Goal: Information Seeking & Learning: Learn about a topic

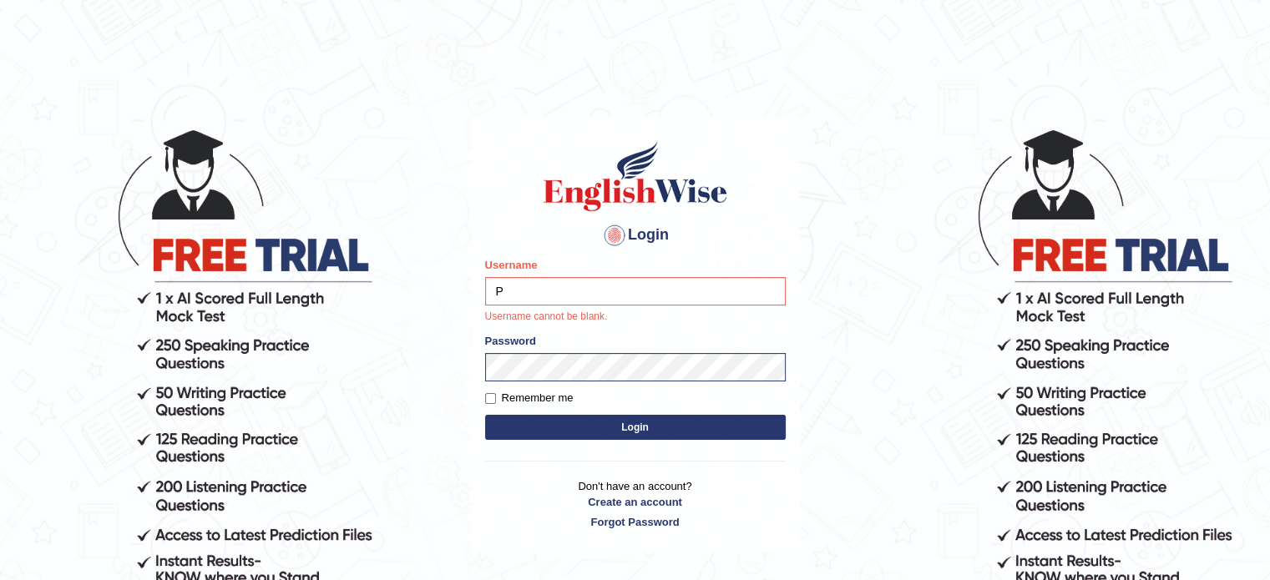
type input "Prisci"
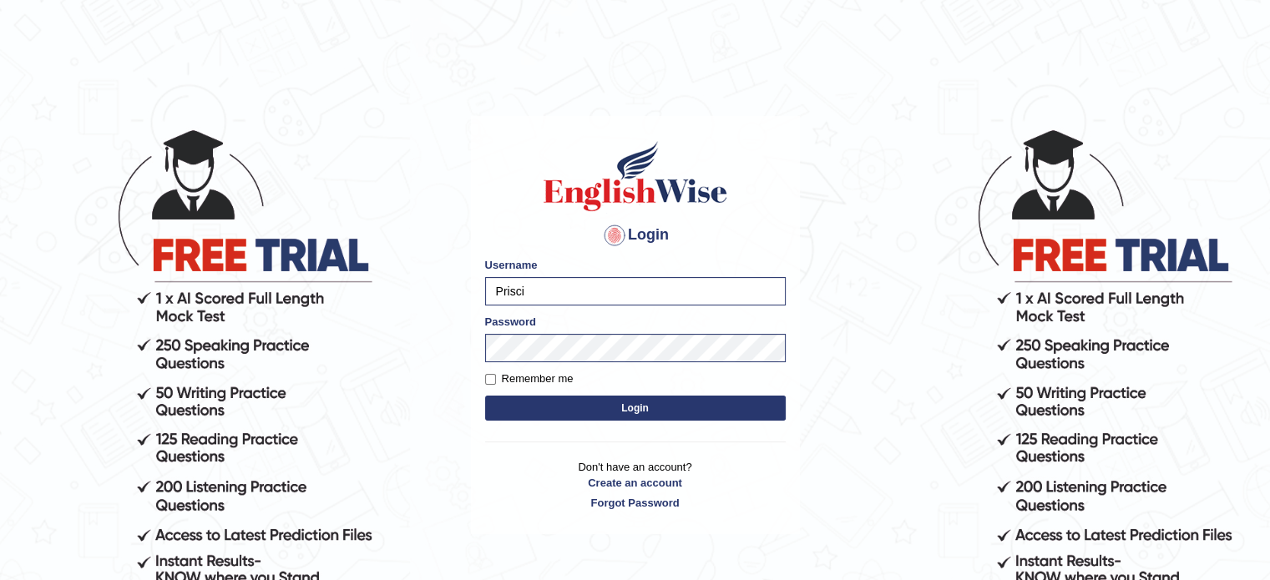
click at [622, 410] on button "Login" at bounding box center [635, 408] width 300 height 25
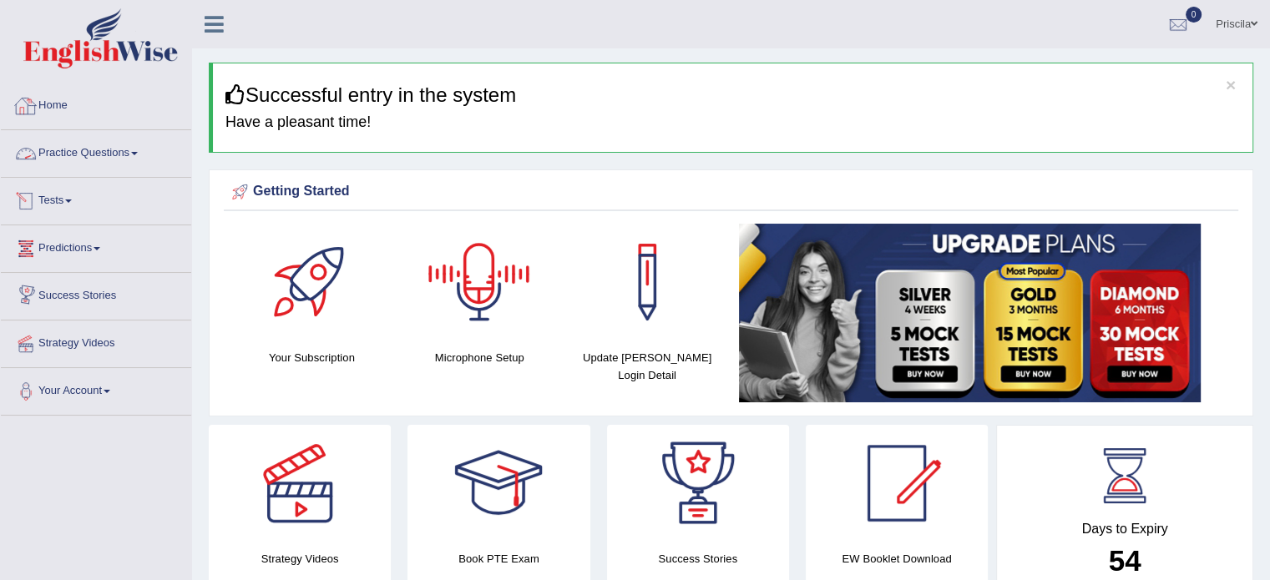
click at [77, 194] on link "Tests" at bounding box center [96, 199] width 190 height 42
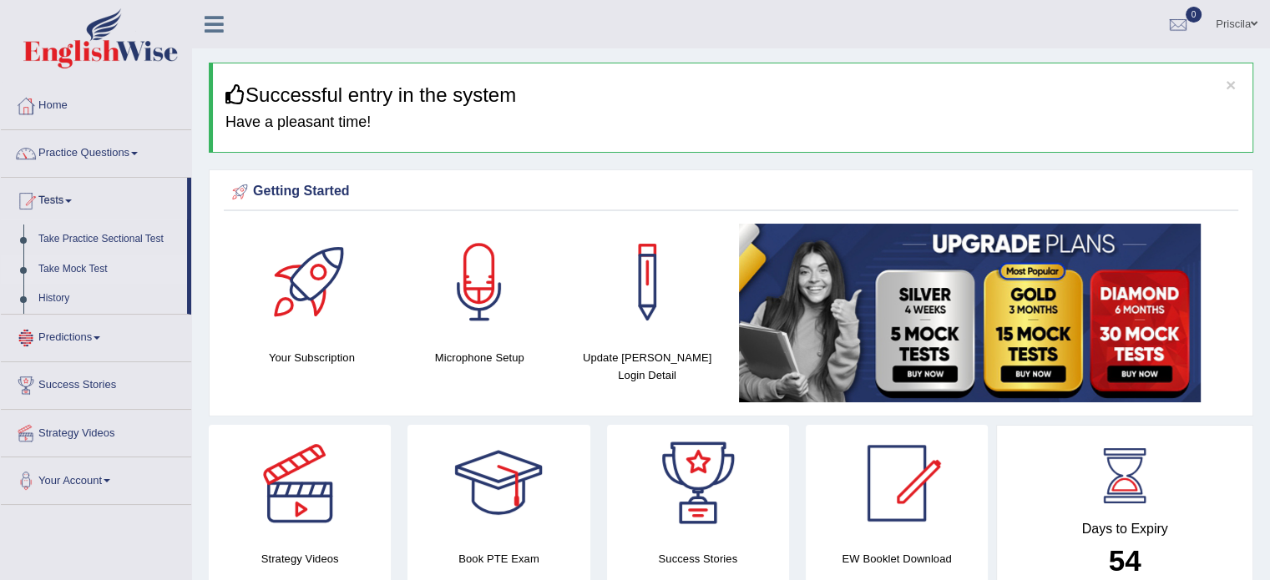
click at [98, 266] on link "Take Mock Test" at bounding box center [109, 270] width 156 height 30
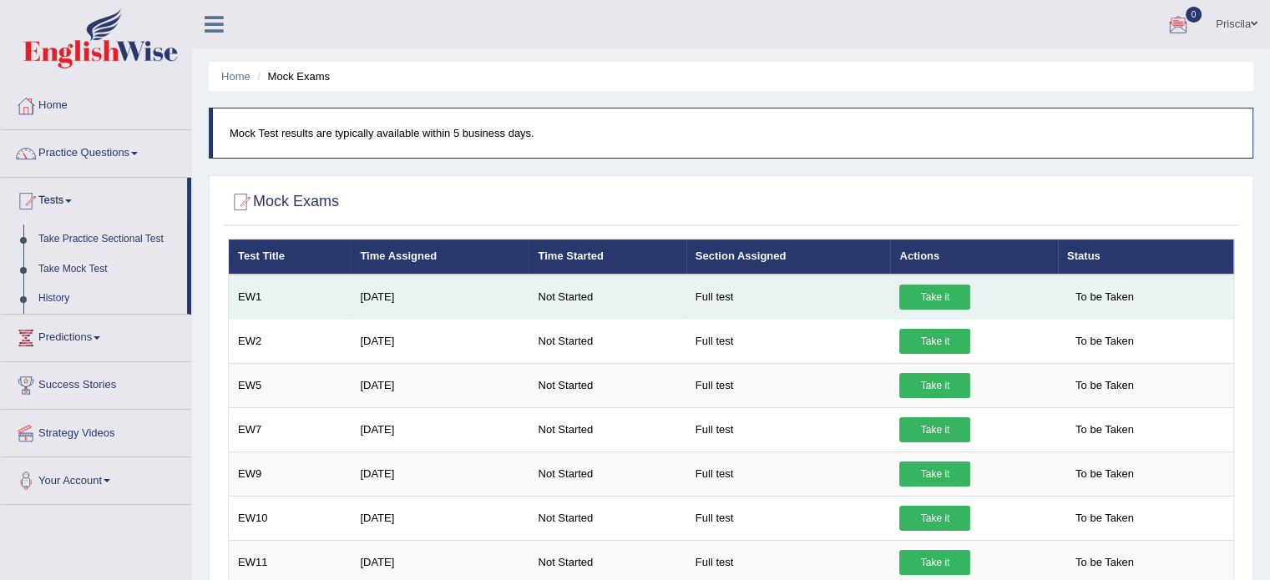
click at [942, 300] on link "Take it" at bounding box center [934, 297] width 71 height 25
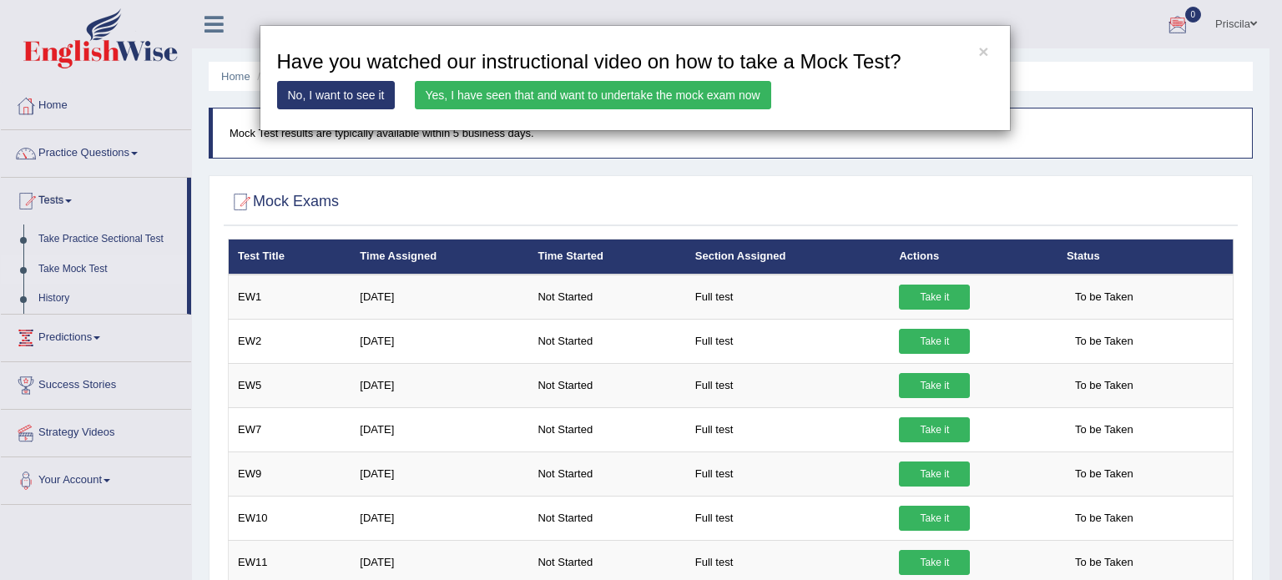
click at [533, 93] on link "Yes, I have seen that and want to undertake the mock exam now" at bounding box center [593, 95] width 356 height 28
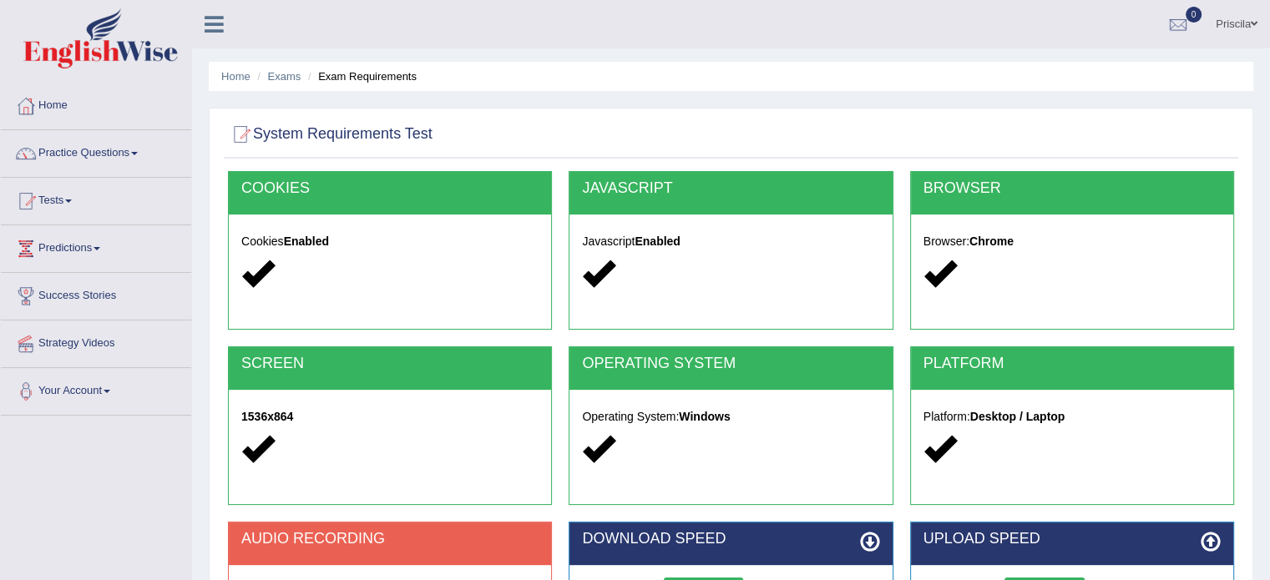
click at [338, 250] on div "Cookies Enabled" at bounding box center [390, 260] width 322 height 91
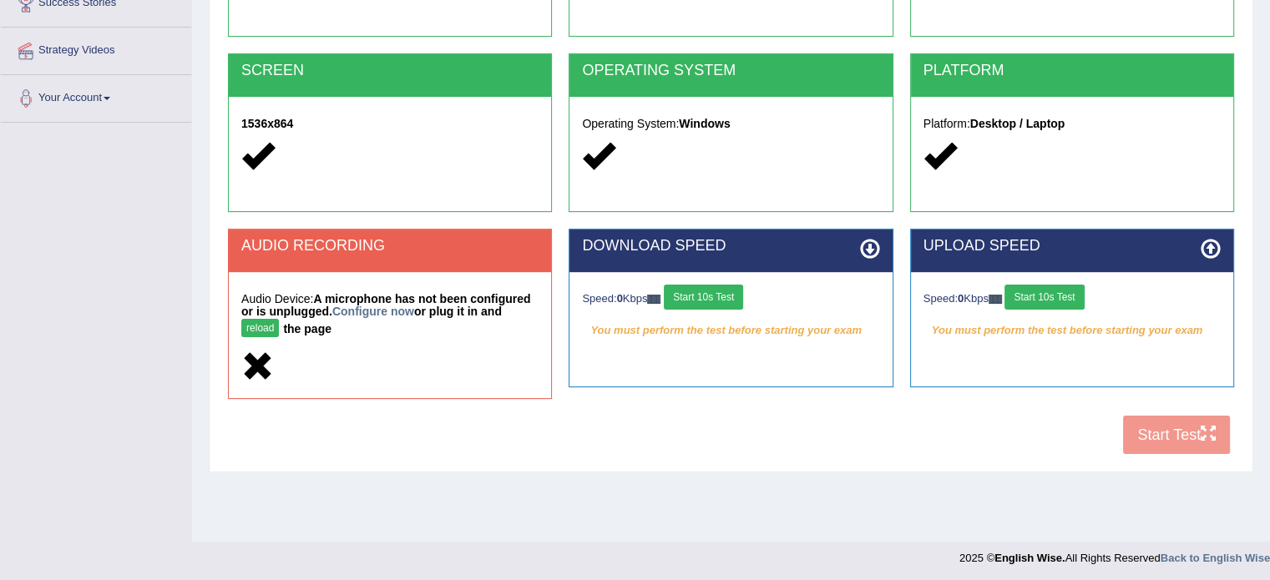
scroll to position [296, 0]
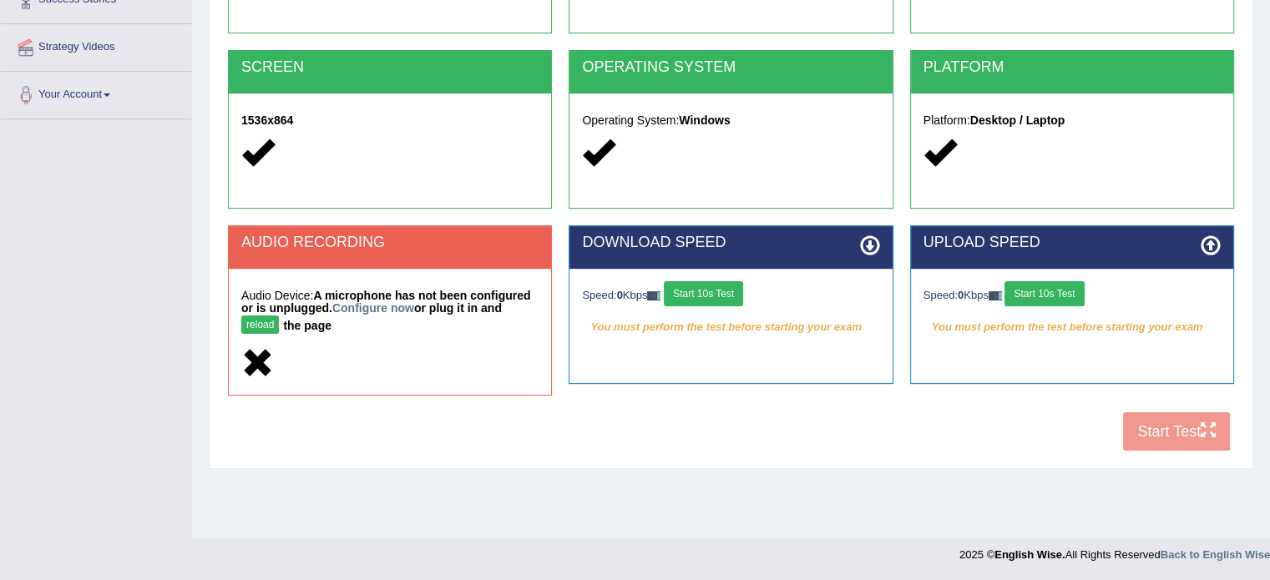
click at [374, 353] on div at bounding box center [389, 364] width 297 height 36
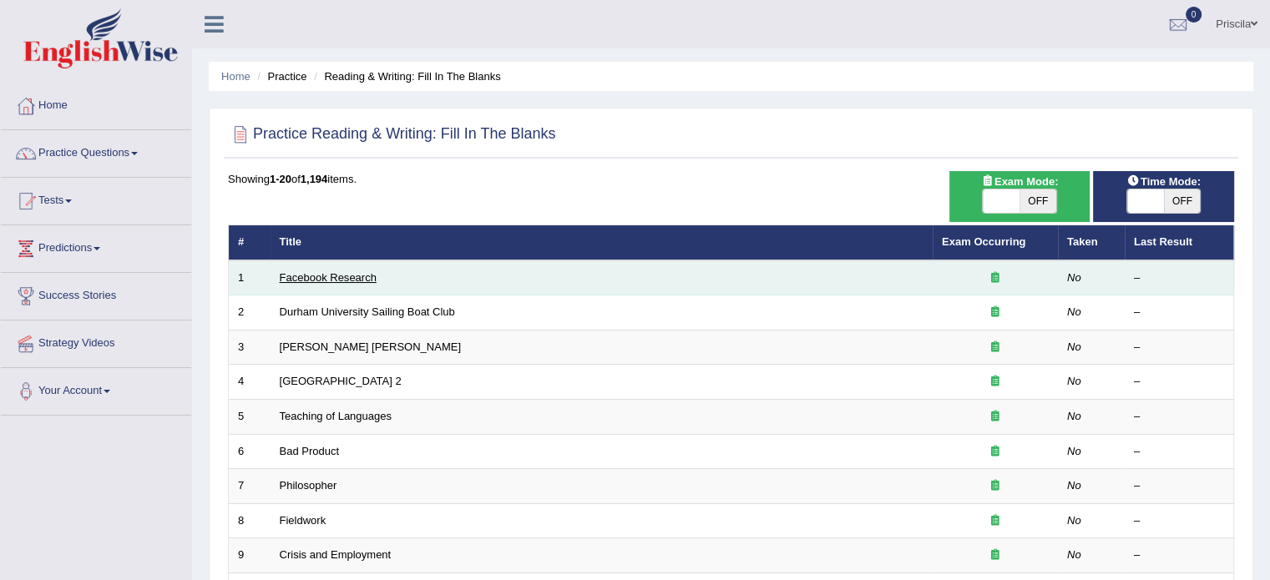
click at [354, 274] on link "Facebook Research" at bounding box center [328, 277] width 97 height 13
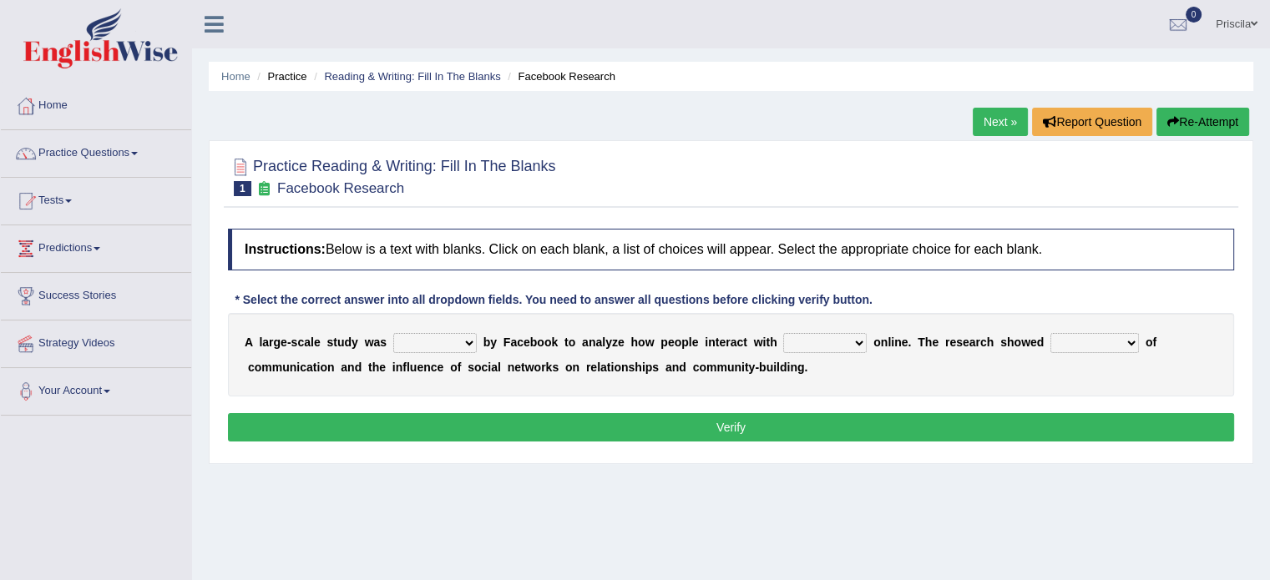
click at [471, 340] on select "surveyed had asked made" at bounding box center [434, 343] width 83 height 20
select select "asked"
click at [393, 333] on select "surveyed had asked made" at bounding box center [434, 343] width 83 height 20
click at [841, 338] on select "together all each other another" at bounding box center [824, 343] width 83 height 20
select select "each other"
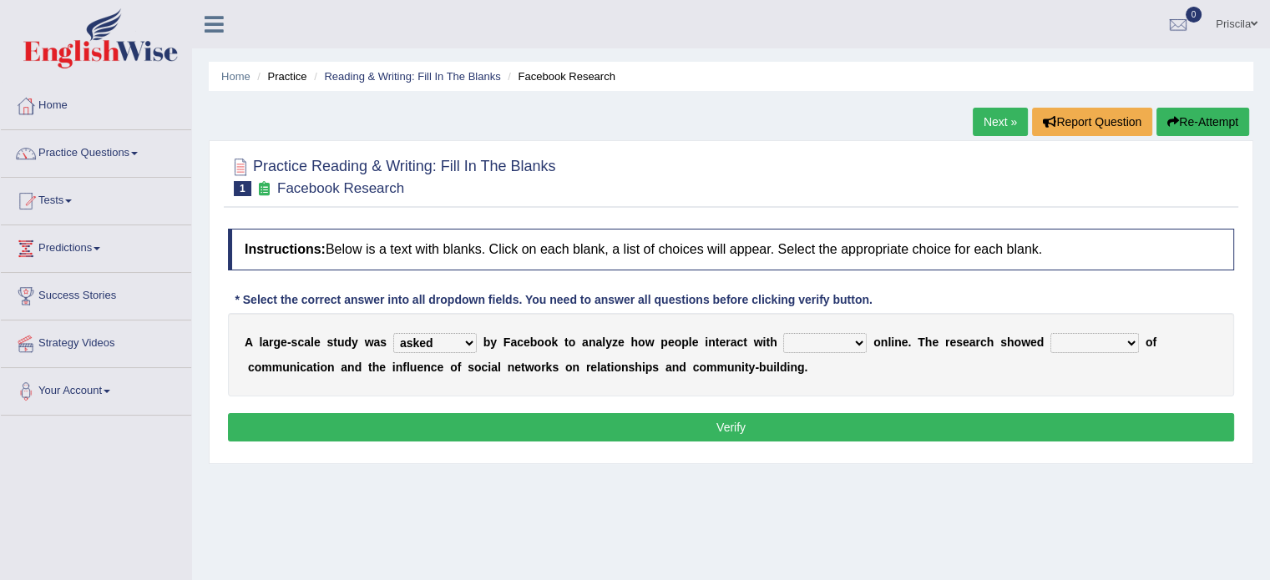
click at [783, 333] on select "together all each other another" at bounding box center [824, 343] width 83 height 20
click at [1088, 334] on select "advantages standards fellowships patterns" at bounding box center [1094, 343] width 88 height 20
select select "advantages"
click at [1050, 333] on select "advantages standards fellowships patterns" at bounding box center [1094, 343] width 88 height 20
click at [837, 414] on button "Verify" at bounding box center [731, 427] width 1006 height 28
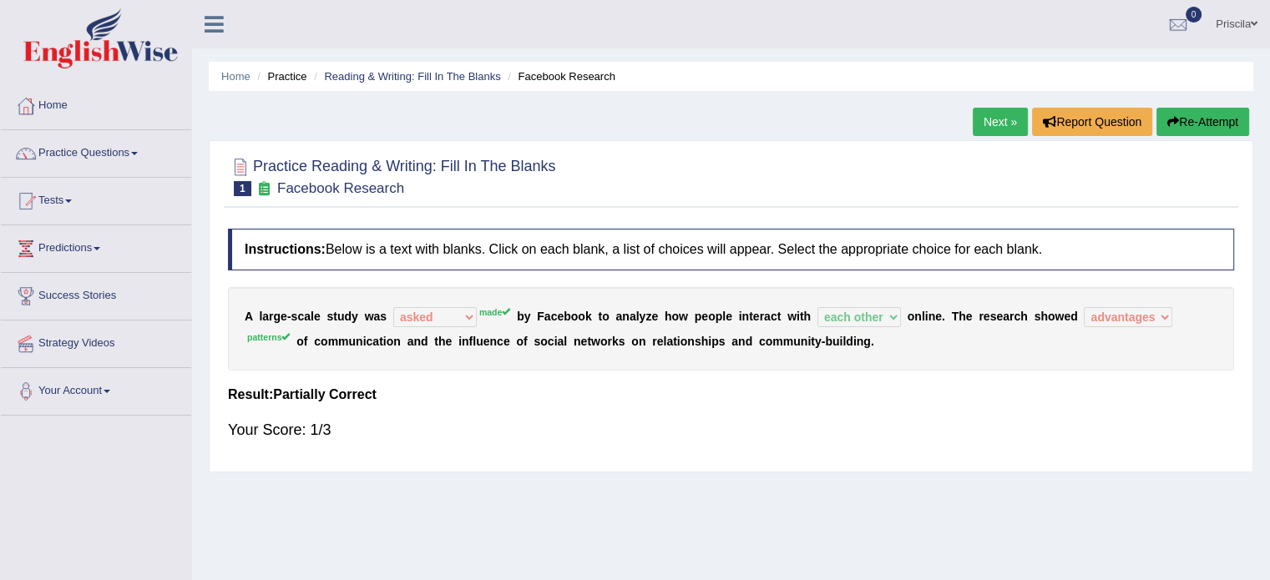
click at [1199, 127] on button "Re-Attempt" at bounding box center [1202, 122] width 93 height 28
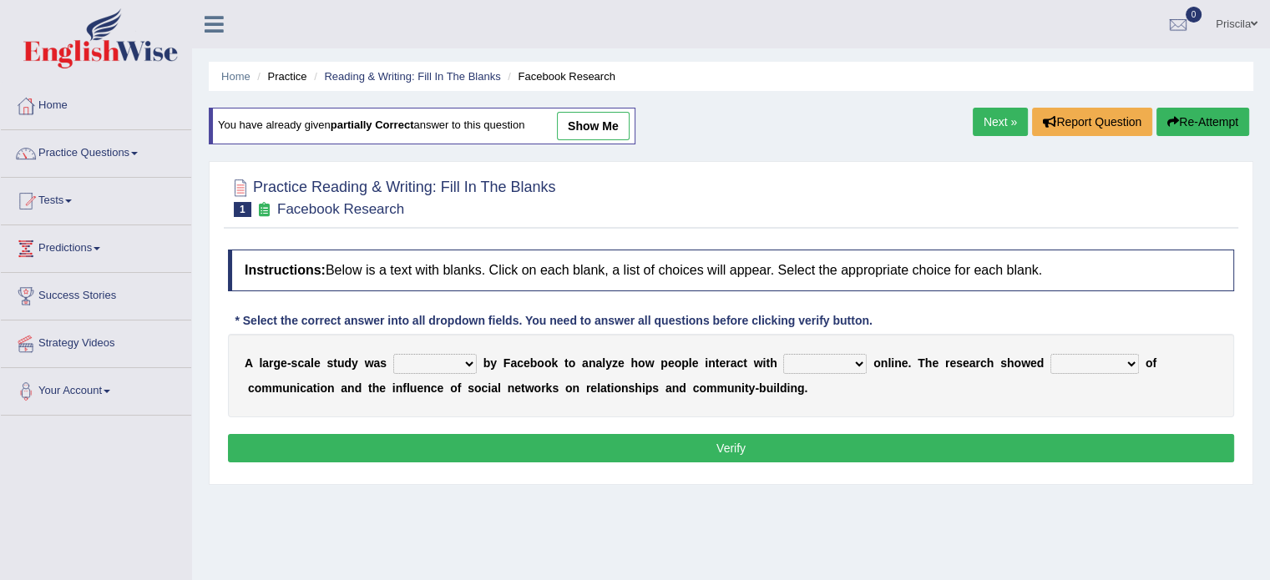
click at [460, 366] on select "surveyed had asked made" at bounding box center [434, 364] width 83 height 20
select select "made"
click at [393, 354] on select "surveyed had asked made" at bounding box center [434, 364] width 83 height 20
click at [811, 362] on select "together all each other another" at bounding box center [824, 364] width 83 height 20
select select "each other"
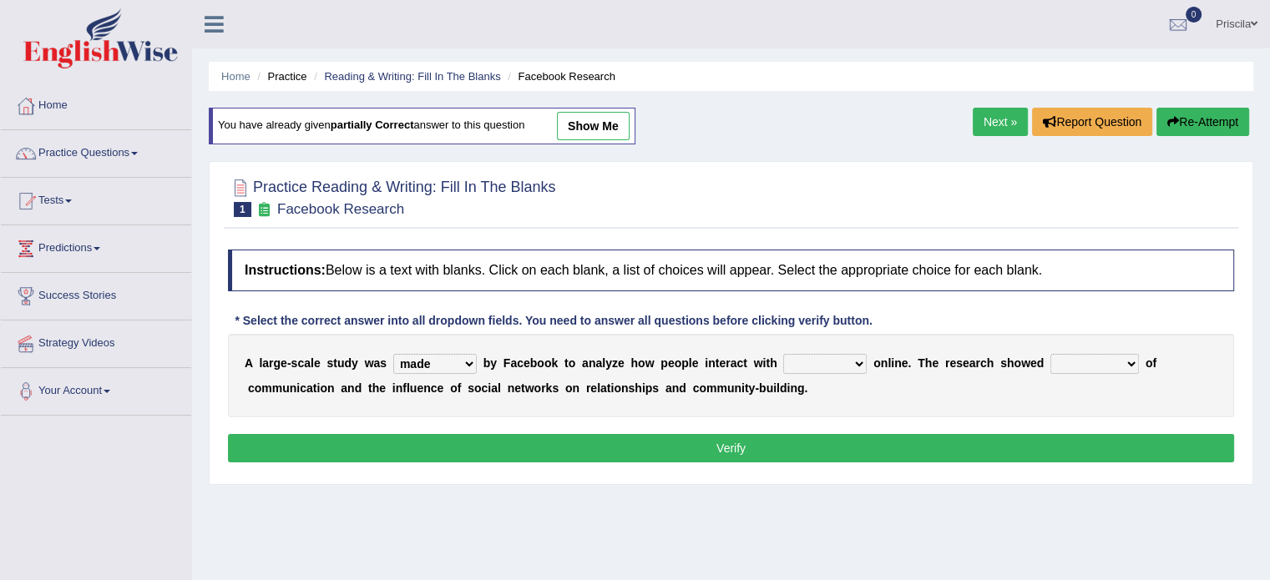
click at [783, 354] on select "together all each other another" at bounding box center [824, 364] width 83 height 20
click at [1072, 360] on select "advantages standards fellowships patterns" at bounding box center [1094, 364] width 88 height 20
click at [897, 376] on div "A l a r g e - s c a l e s t u d y w a s surveyed had asked made b y F a c e b o…" at bounding box center [731, 375] width 1006 height 83
click at [1093, 370] on select "advantages standards fellowships patterns" at bounding box center [1094, 364] width 88 height 20
select select "patterns"
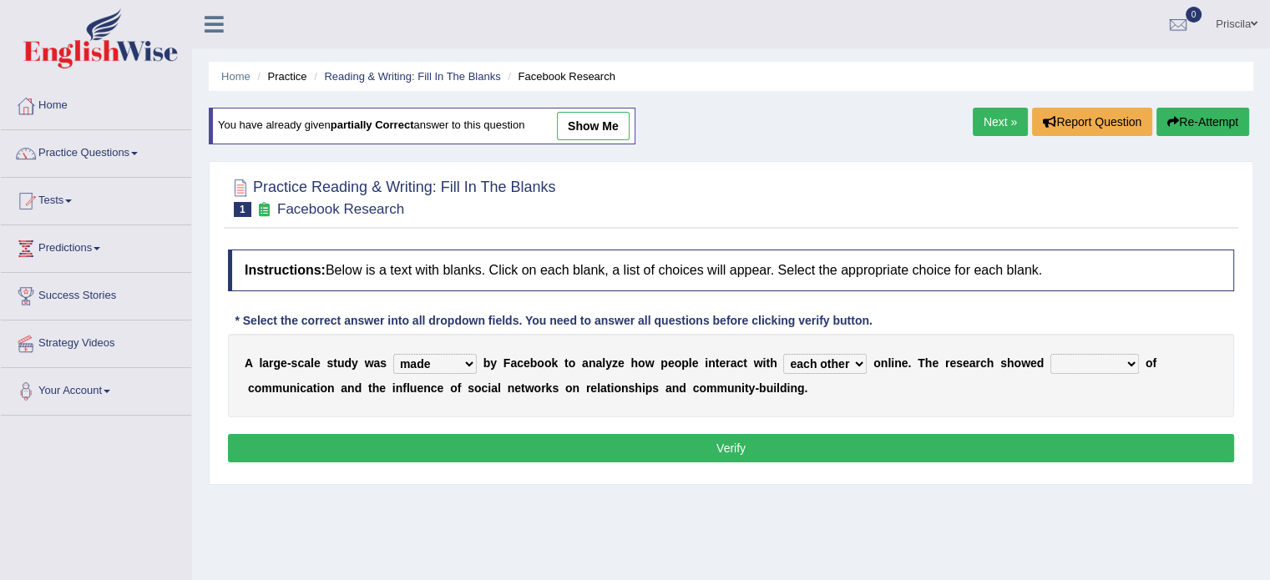
click at [1050, 354] on select "advantages standards fellowships patterns" at bounding box center [1094, 364] width 88 height 20
click at [741, 445] on button "Verify" at bounding box center [731, 448] width 1006 height 28
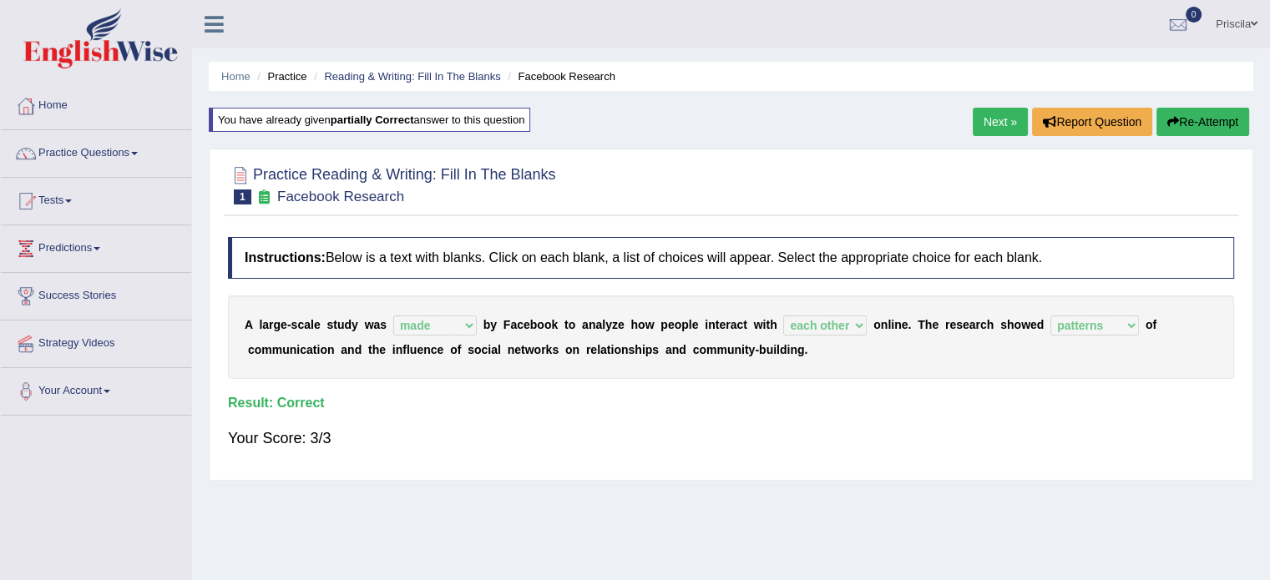
click at [979, 115] on link "Next »" at bounding box center [999, 122] width 55 height 28
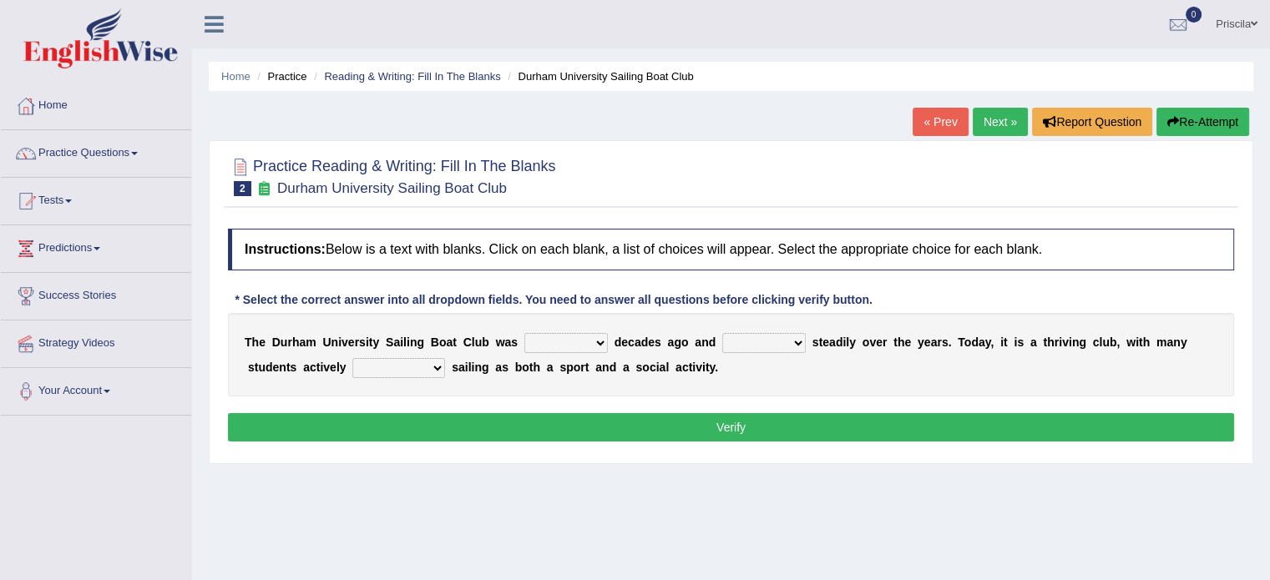
click at [553, 343] on select "found fund founded find" at bounding box center [565, 343] width 83 height 20
click at [524, 333] on select "found fund founded find" at bounding box center [565, 343] width 83 height 20
click at [600, 342] on select "found fund founded find" at bounding box center [565, 343] width 83 height 20
select select "founded"
click at [524, 333] on select "found fund founded find" at bounding box center [565, 343] width 83 height 20
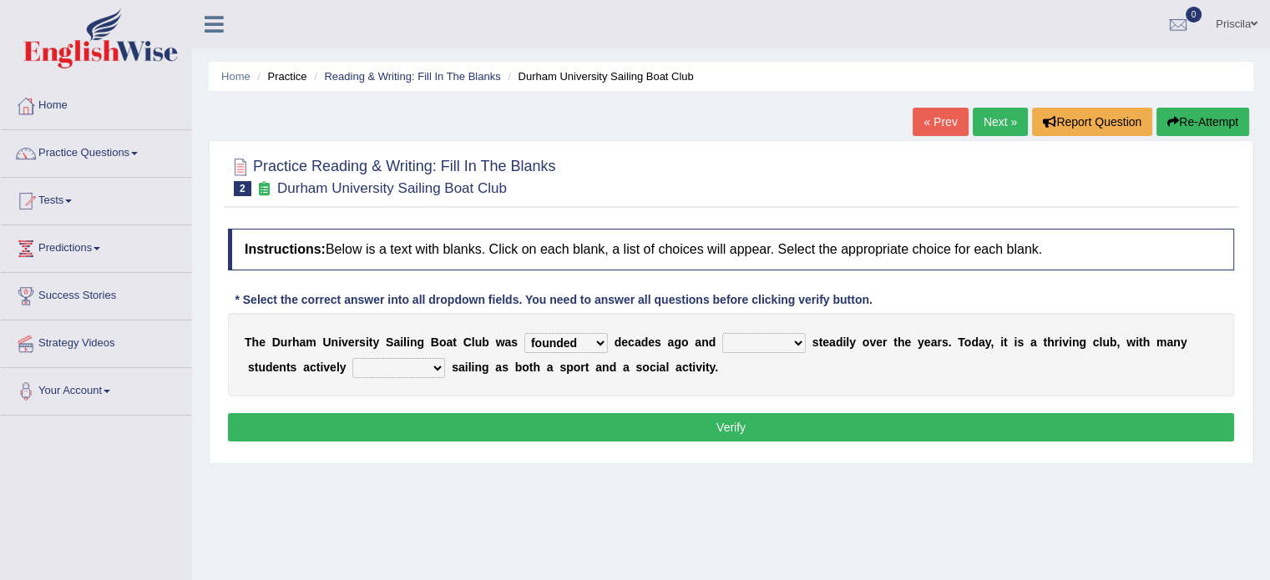
click at [740, 334] on select "grow growing has grown grown" at bounding box center [763, 343] width 83 height 20
select select "grown"
click at [722, 333] on select "grow growing has grown grown" at bounding box center [763, 343] width 83 height 20
click at [748, 427] on button "Verify" at bounding box center [731, 427] width 1006 height 28
click at [388, 418] on button "Verify" at bounding box center [731, 427] width 1006 height 28
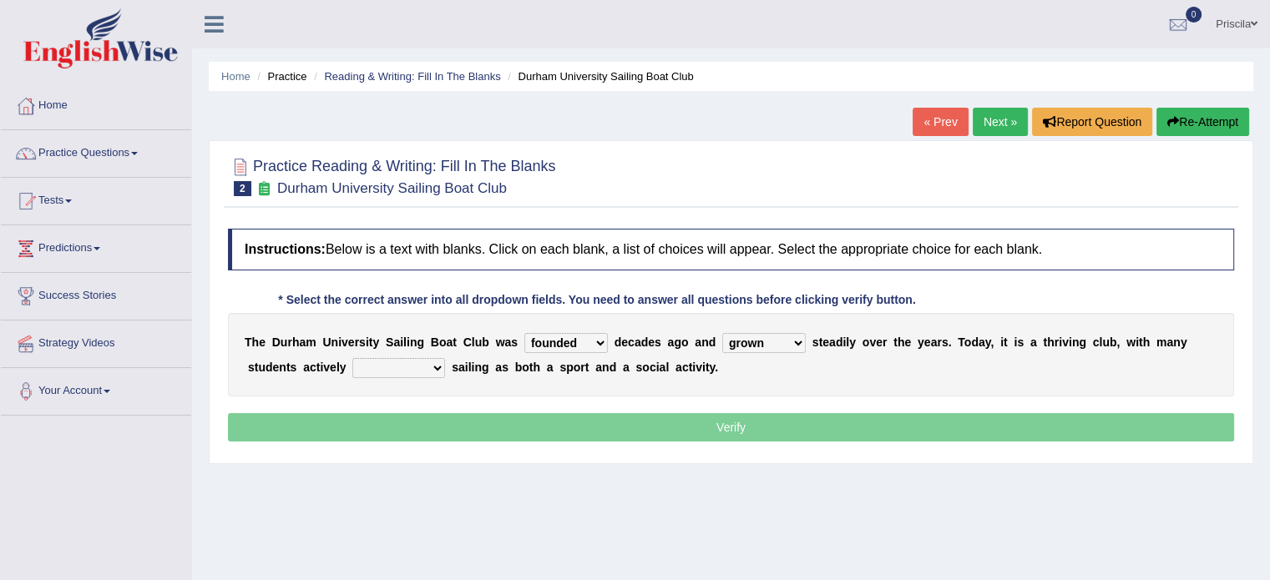
click at [388, 418] on p "Verify" at bounding box center [731, 427] width 1006 height 28
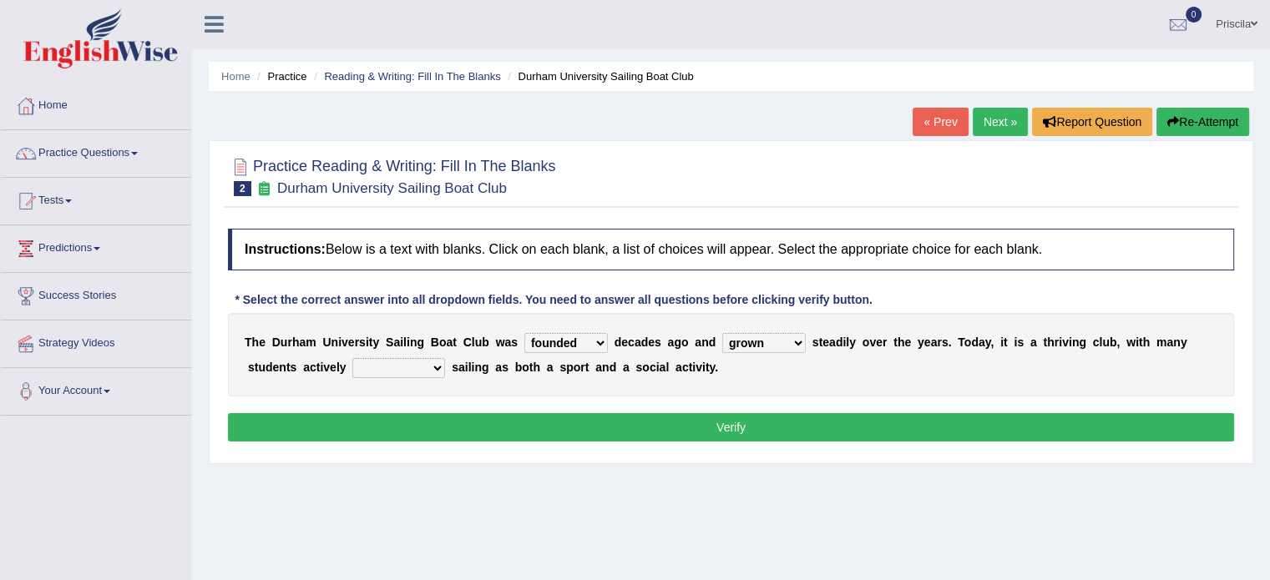
click at [401, 364] on select "enjoy enjoyed are enjoying enjoying" at bounding box center [398, 368] width 93 height 20
select select "enjoy"
click at [352, 358] on select "enjoy enjoyed are enjoying enjoying" at bounding box center [398, 368] width 93 height 20
click at [386, 427] on button "Verify" at bounding box center [731, 427] width 1006 height 28
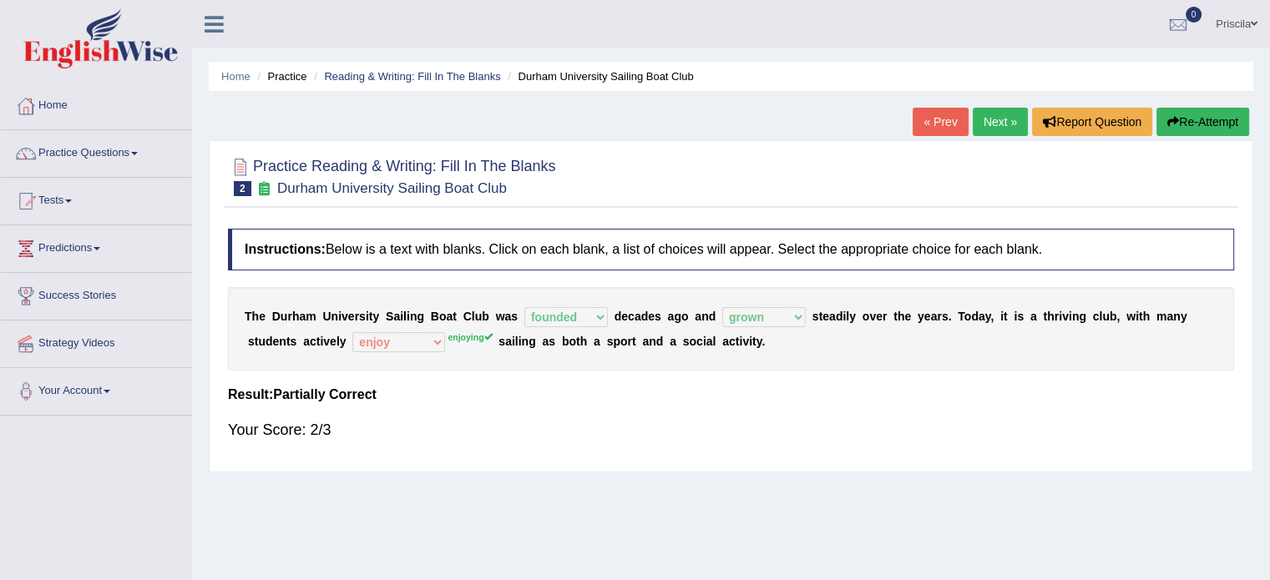
click at [1006, 121] on link "Next »" at bounding box center [999, 122] width 55 height 28
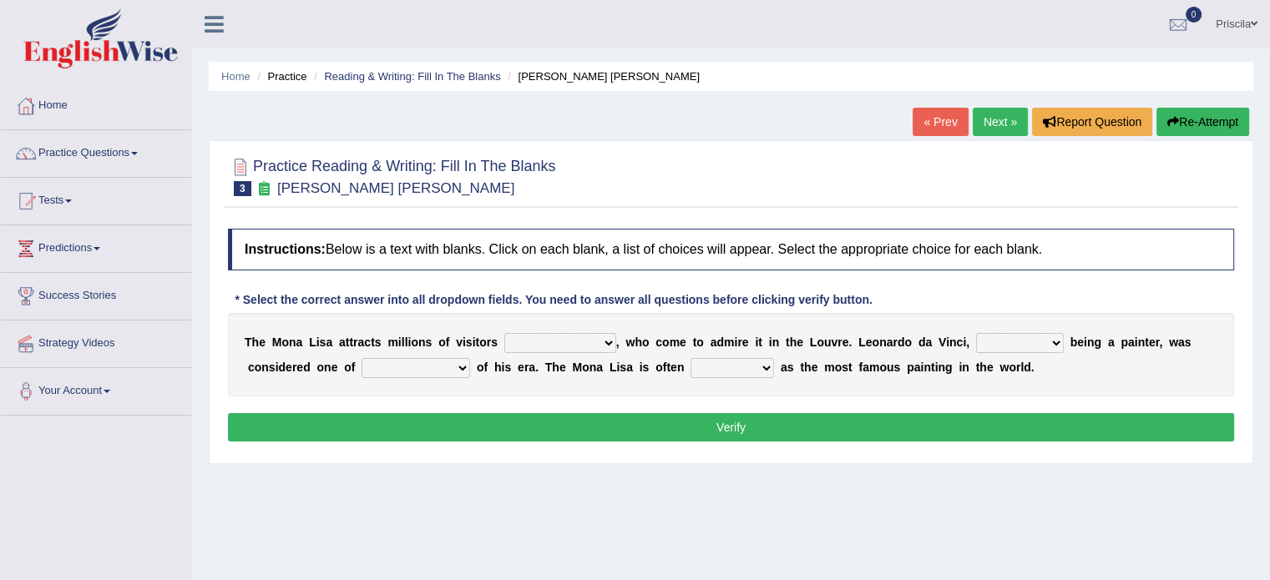
click at [548, 348] on select "around the year the all year all year round per year" at bounding box center [560, 343] width 112 height 20
select select "around the year"
click at [504, 333] on select "around the year the all year all year round per year" at bounding box center [560, 343] width 112 height 20
click at [602, 348] on select "around the year the all year all year round per year" at bounding box center [560, 343] width 112 height 20
click at [504, 333] on select "around the year the all year all year round per year" at bounding box center [560, 343] width 112 height 20
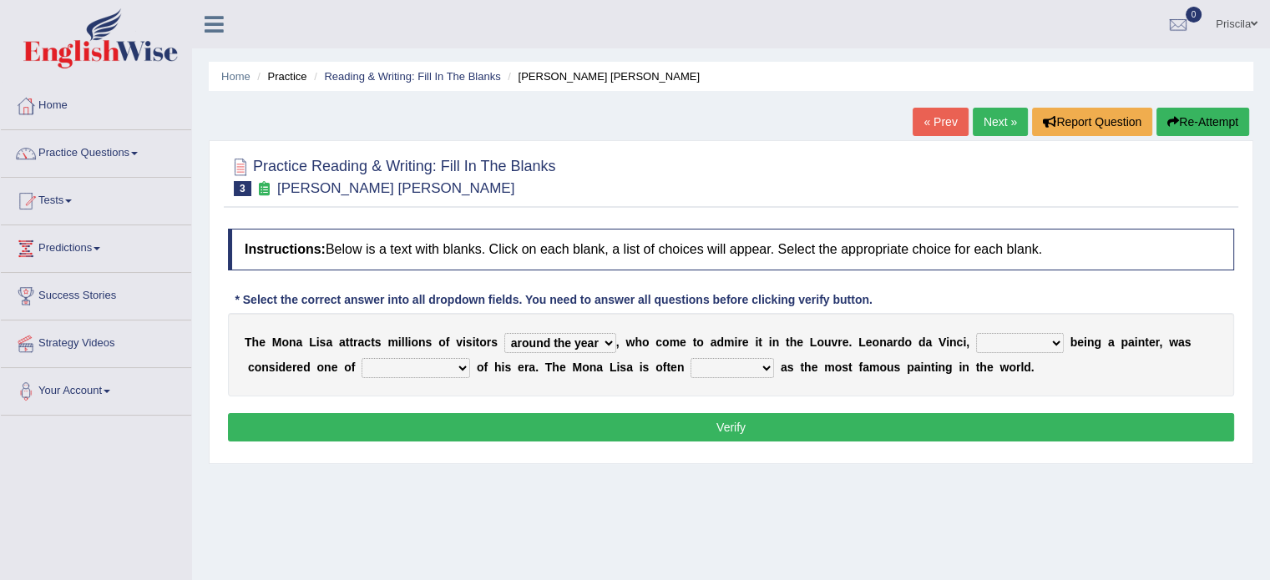
click at [598, 340] on select "around the year the all year all year round per year" at bounding box center [560, 343] width 112 height 20
click at [1033, 348] on select "rather than as much as as well as as long as" at bounding box center [1020, 343] width 88 height 20
select select "rather than"
click at [976, 333] on select "rather than as much as as well as as long as" at bounding box center [1020, 343] width 88 height 20
click at [450, 366] on select "better artists artist the better artist the best artists" at bounding box center [415, 368] width 109 height 20
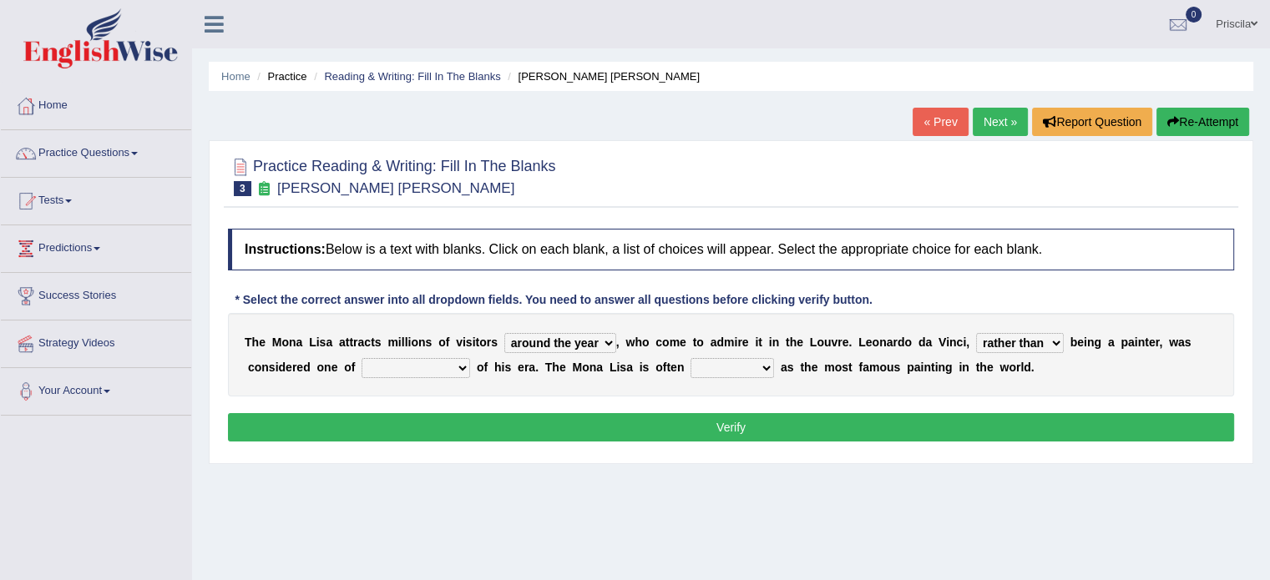
select select "the best artists"
click at [361, 358] on select "better artists artist the better artist the best artists" at bounding box center [415, 368] width 109 height 20
click at [745, 362] on select "classified suggested predicted described" at bounding box center [731, 368] width 83 height 20
select select "suggested"
click at [690, 358] on select "classified suggested predicted described" at bounding box center [731, 368] width 83 height 20
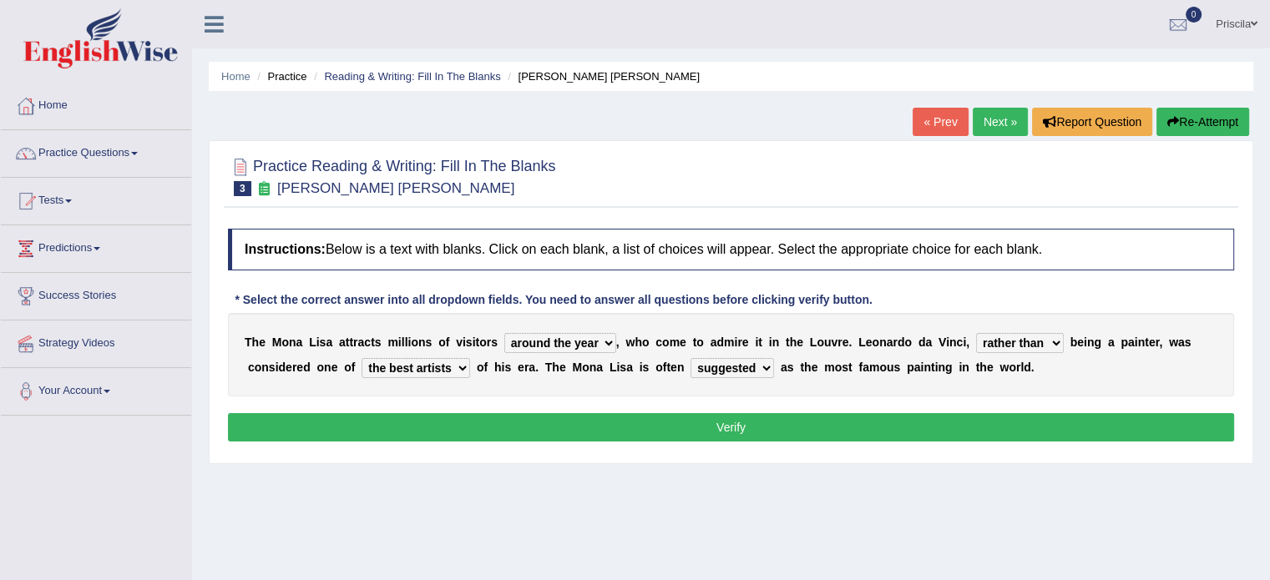
click at [744, 427] on button "Verify" at bounding box center [731, 427] width 1006 height 28
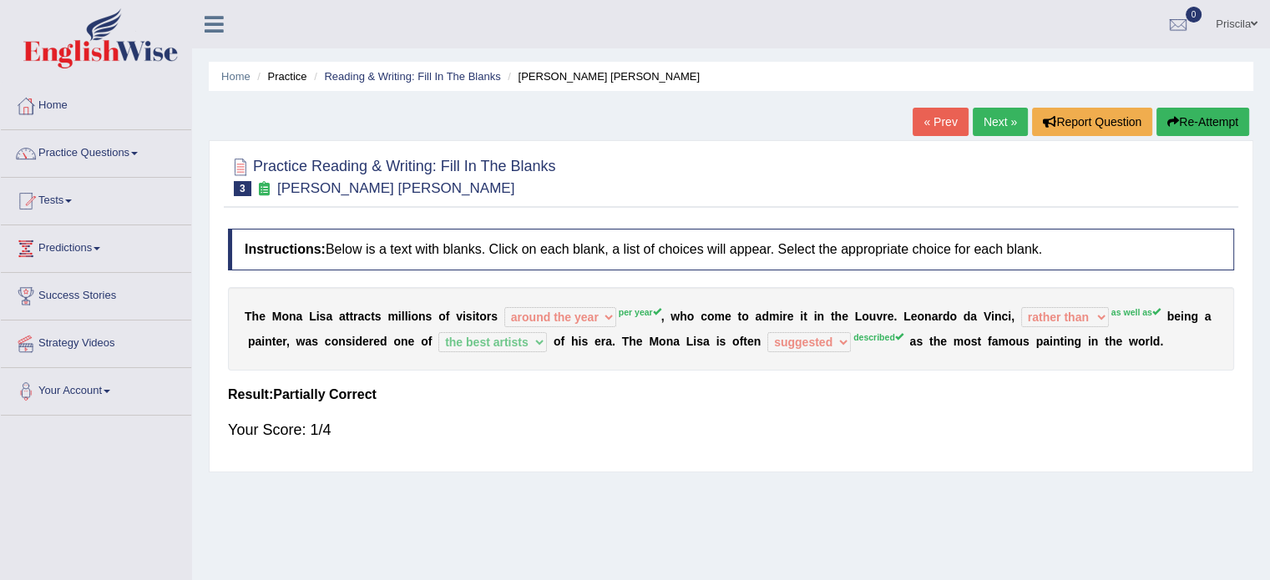
click at [1217, 119] on button "Re-Attempt" at bounding box center [1202, 122] width 93 height 28
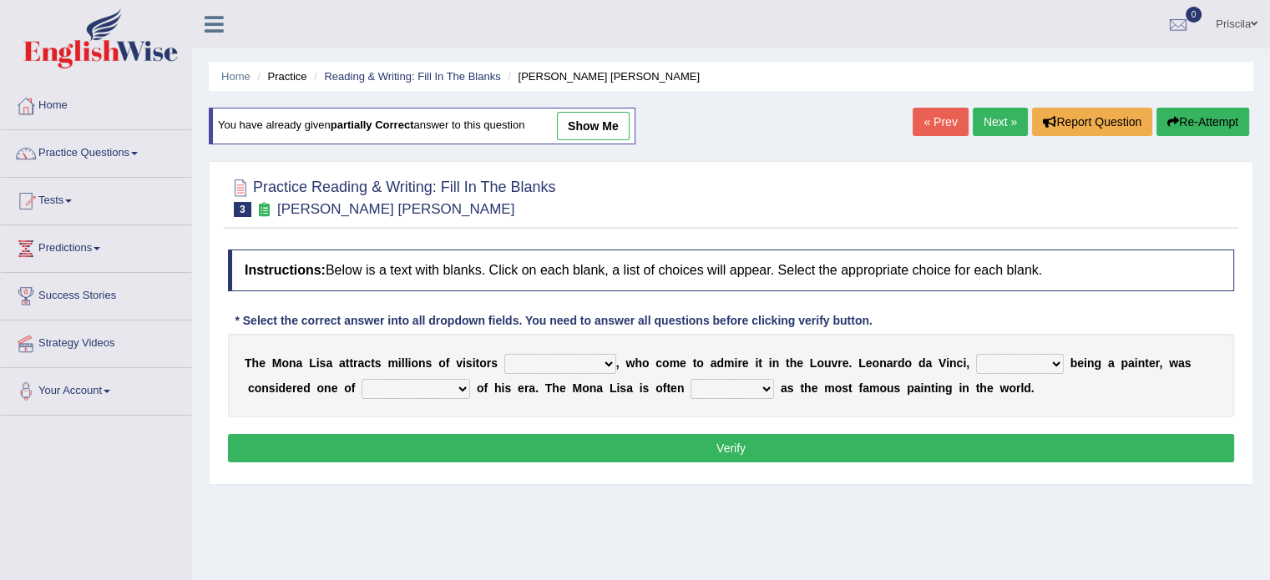
click at [608, 366] on select "around the year the all year all year round per year" at bounding box center [560, 364] width 112 height 20
select select "per year"
click at [504, 354] on select "around the year the all year all year round per year" at bounding box center [560, 364] width 112 height 20
click at [611, 369] on select "around the year the all year all year round per year" at bounding box center [560, 364] width 112 height 20
click at [1039, 366] on select "rather than as much as as well as as long as" at bounding box center [1020, 364] width 88 height 20
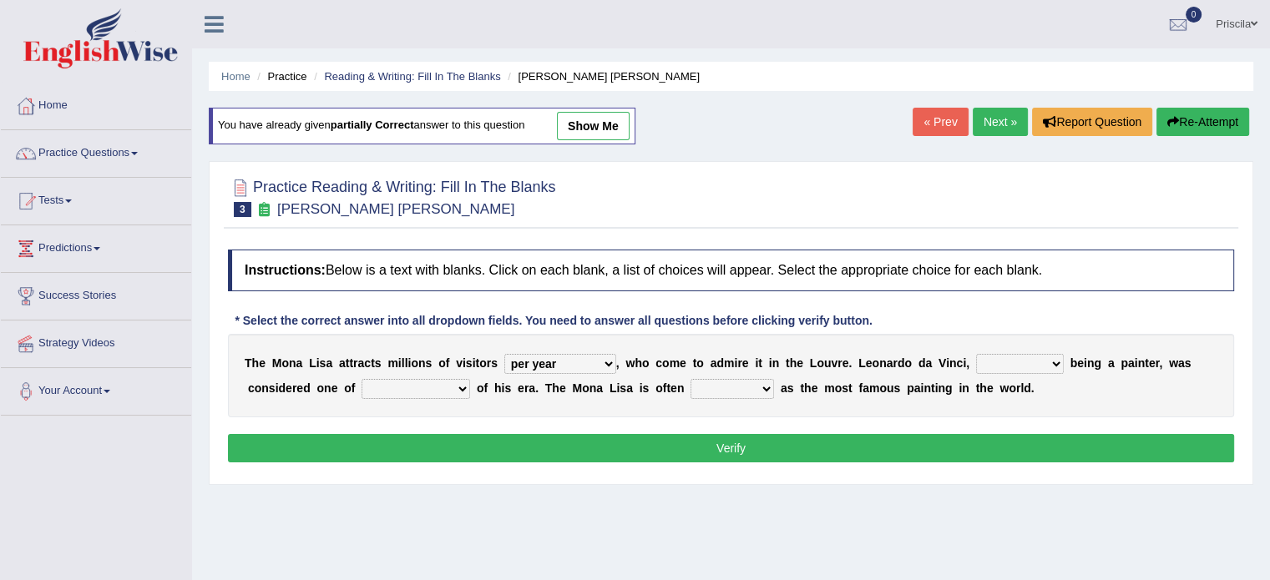
select select "as well as"
click at [976, 354] on select "rather than as much as as well as as long as" at bounding box center [1020, 364] width 88 height 20
click at [394, 382] on select "better artists artist the better artist the best artists" at bounding box center [415, 389] width 109 height 20
select select "the best artists"
click at [361, 379] on select "better artists artist the better artist the best artists" at bounding box center [415, 389] width 109 height 20
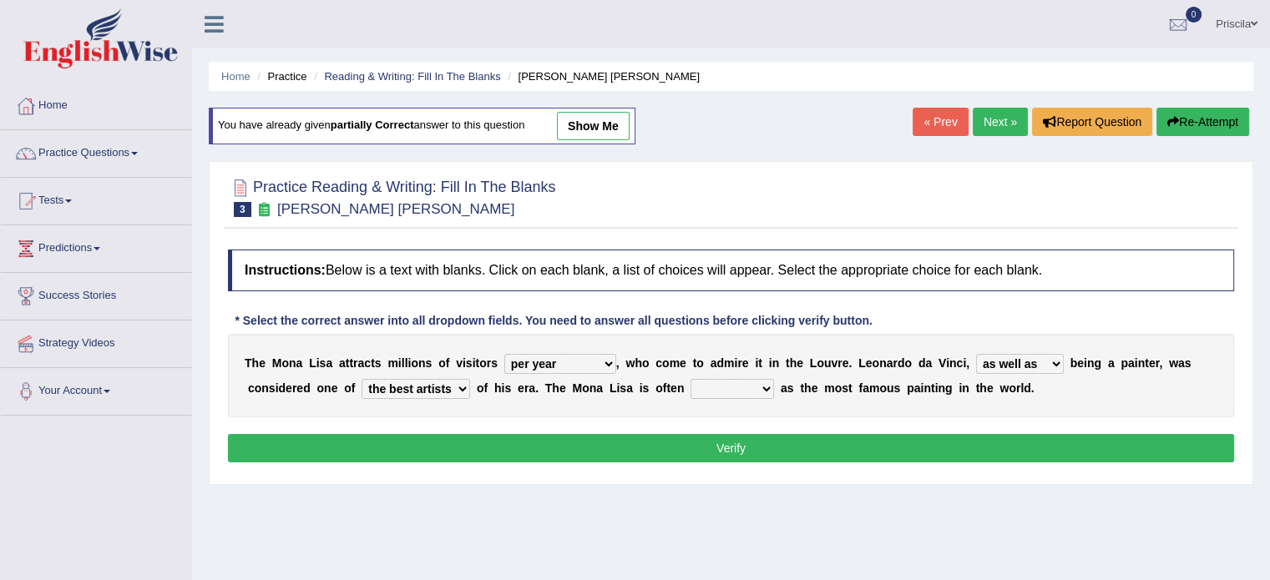
click at [750, 391] on select "classified suggested predicted described" at bounding box center [731, 389] width 83 height 20
select select "described"
click at [690, 379] on select "classified suggested predicted described" at bounding box center [731, 389] width 83 height 20
click at [780, 442] on button "Verify" at bounding box center [731, 448] width 1006 height 28
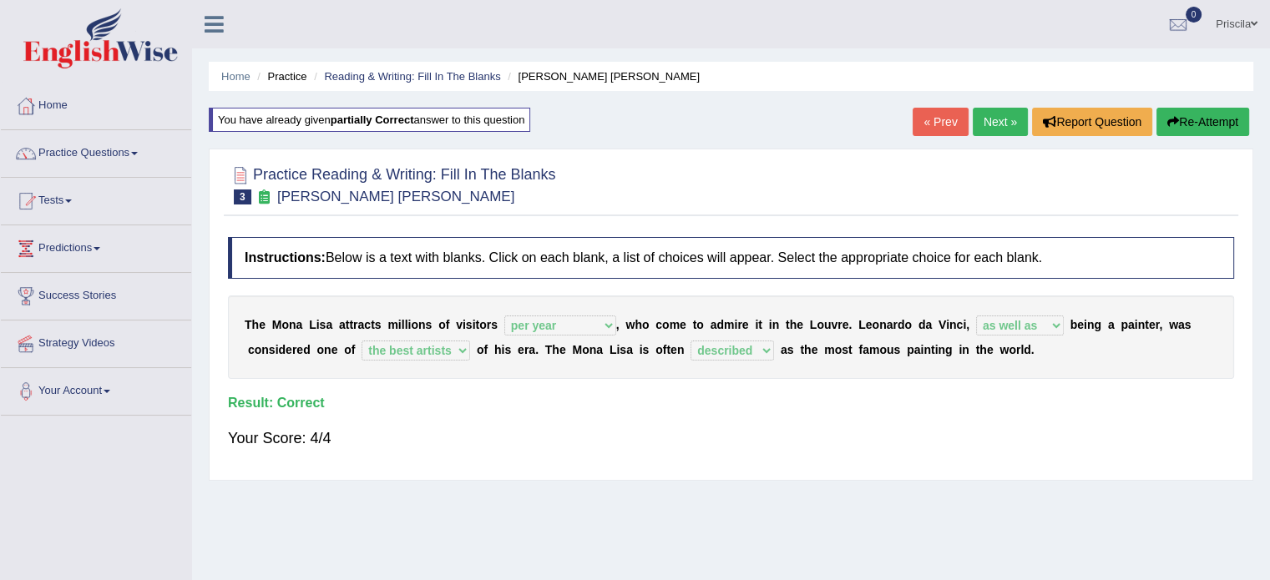
click at [1007, 113] on link "Next »" at bounding box center [999, 122] width 55 height 28
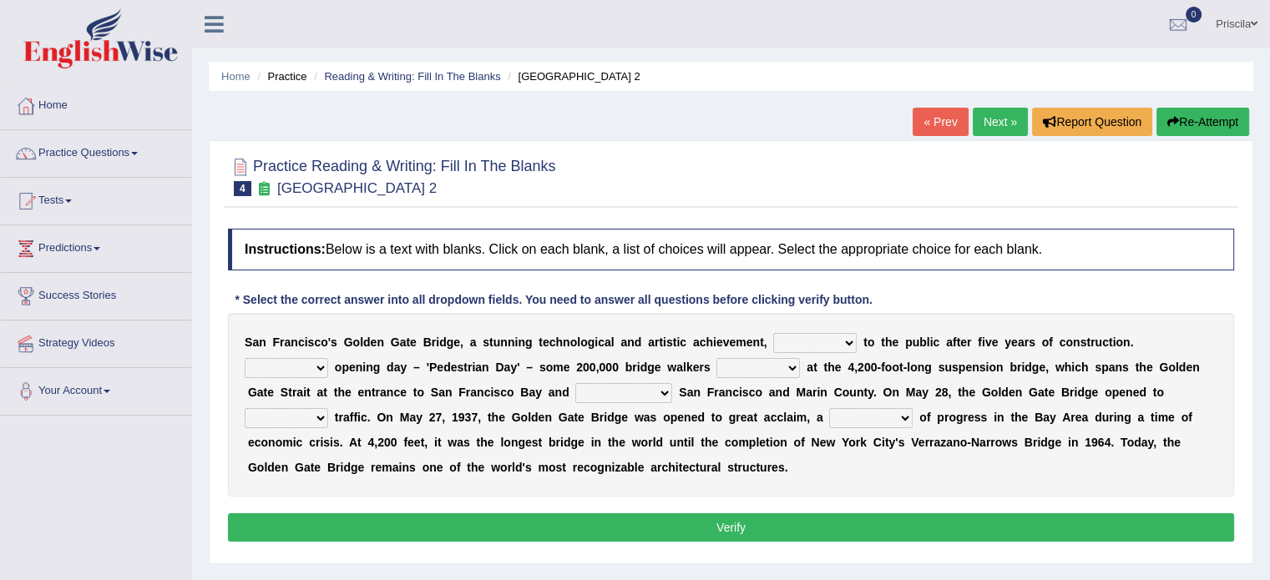
click at [860, 327] on div "S a n F r a n c i s c o ' [PERSON_NAME] G a t e B r i d g e , a s t u n n i n g…" at bounding box center [731, 405] width 1006 height 184
click at [838, 343] on select "opens closes appears equals" at bounding box center [814, 343] width 83 height 20
select select "opens"
click at [773, 333] on select "opens closes appears equals" at bounding box center [814, 343] width 83 height 20
click at [302, 370] on select "On During Since When" at bounding box center [286, 368] width 83 height 20
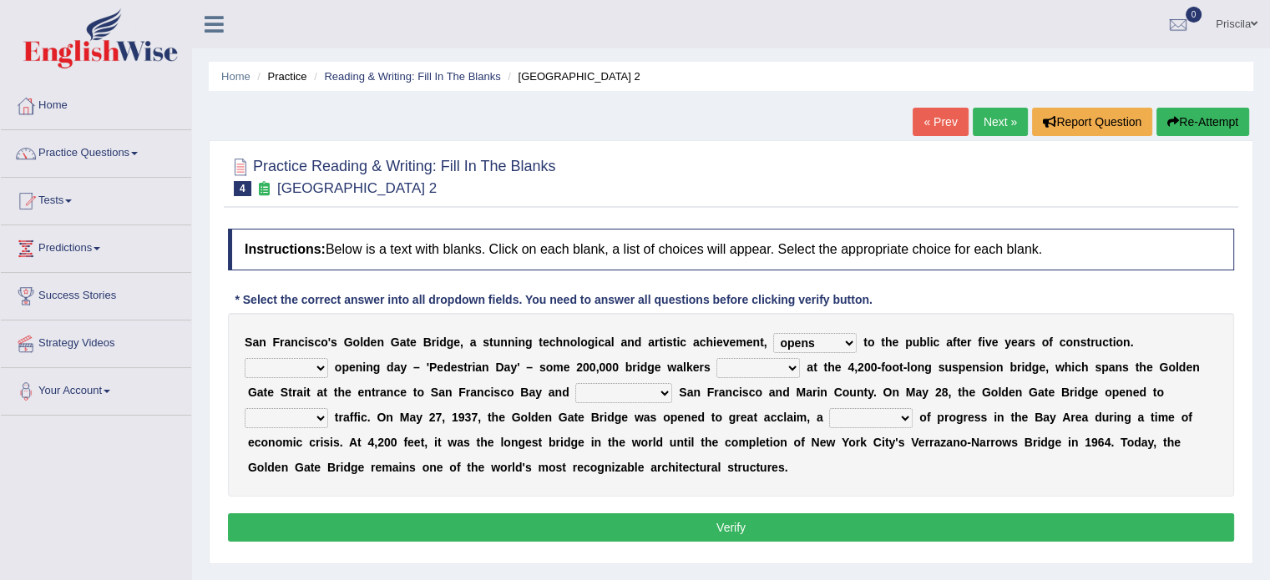
select select "During"
click at [245, 358] on select "On During Since When" at bounding box center [286, 368] width 83 height 20
click at [781, 361] on select "stationed looked marveled laughed" at bounding box center [757, 368] width 83 height 20
select select "marveled"
click at [716, 358] on select "stationed looked marveled laughed" at bounding box center [757, 368] width 83 height 20
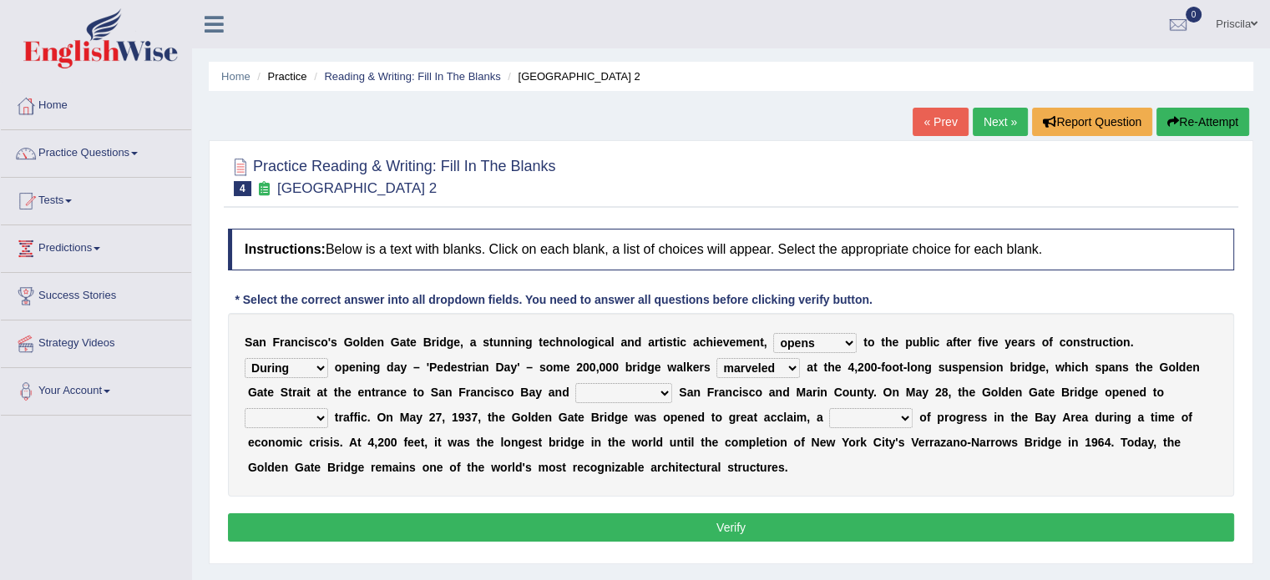
click at [609, 391] on select "separates connects channels differentiates" at bounding box center [623, 393] width 97 height 20
select select "connects"
click at [575, 383] on select "separates connects channels differentiates" at bounding box center [623, 393] width 97 height 20
click at [639, 386] on select "separates connects channels differentiates" at bounding box center [623, 393] width 97 height 20
click at [575, 383] on select "separates connects channels differentiates" at bounding box center [623, 393] width 97 height 20
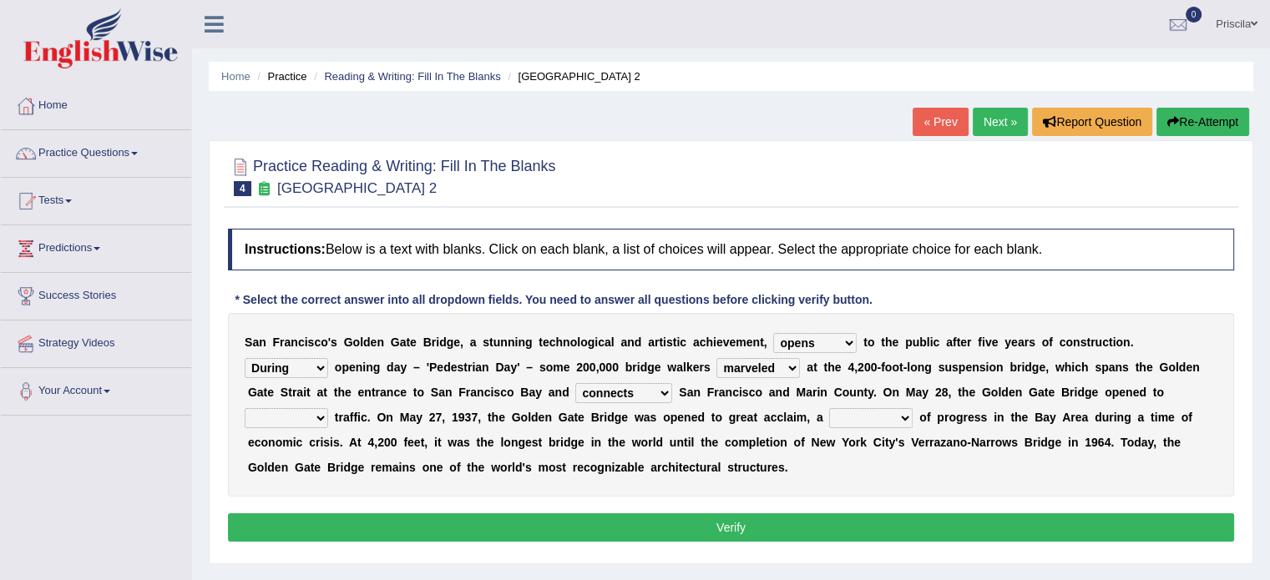
click at [290, 416] on select "aquatic vehicular airborne watertight" at bounding box center [286, 418] width 83 height 20
select select "vehicular"
click at [245, 408] on select "aquatic vehicular airborne watertight" at bounding box center [286, 418] width 83 height 20
click at [314, 416] on select "aquatic vehicular airborne watertight" at bounding box center [286, 418] width 83 height 20
click at [245, 408] on select "aquatic vehicular airborne watertight" at bounding box center [286, 418] width 83 height 20
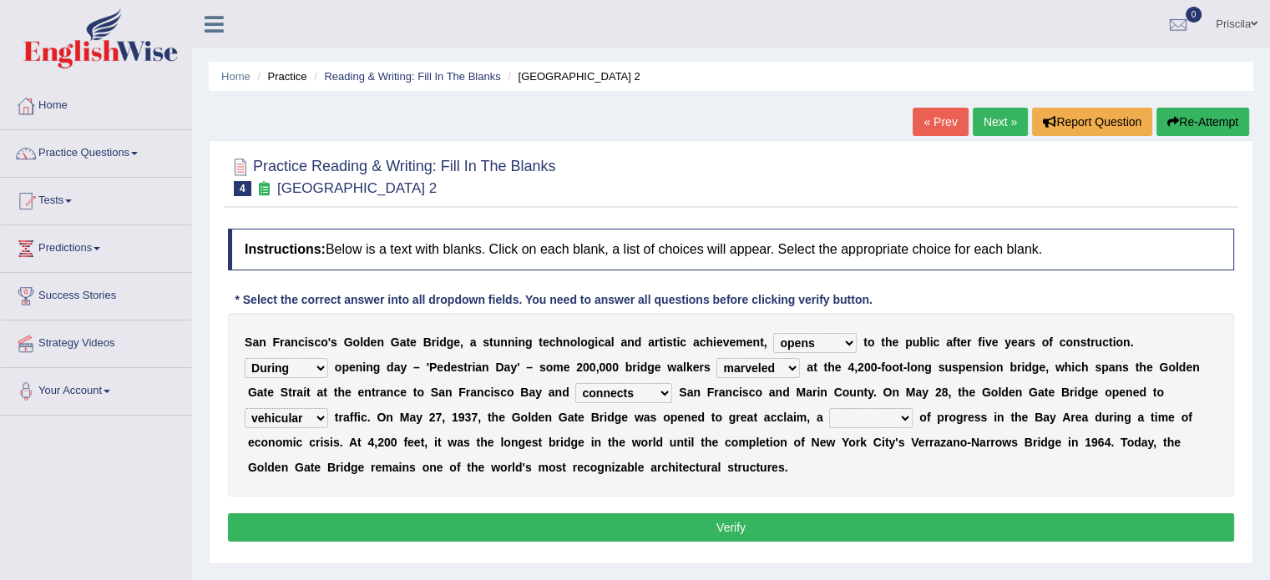
click at [885, 424] on select "denial symbol technique yield" at bounding box center [870, 418] width 83 height 20
select select "symbol"
click at [829, 408] on select "denial symbol technique yield" at bounding box center [870, 418] width 83 height 20
click at [778, 522] on button "Verify" at bounding box center [731, 527] width 1006 height 28
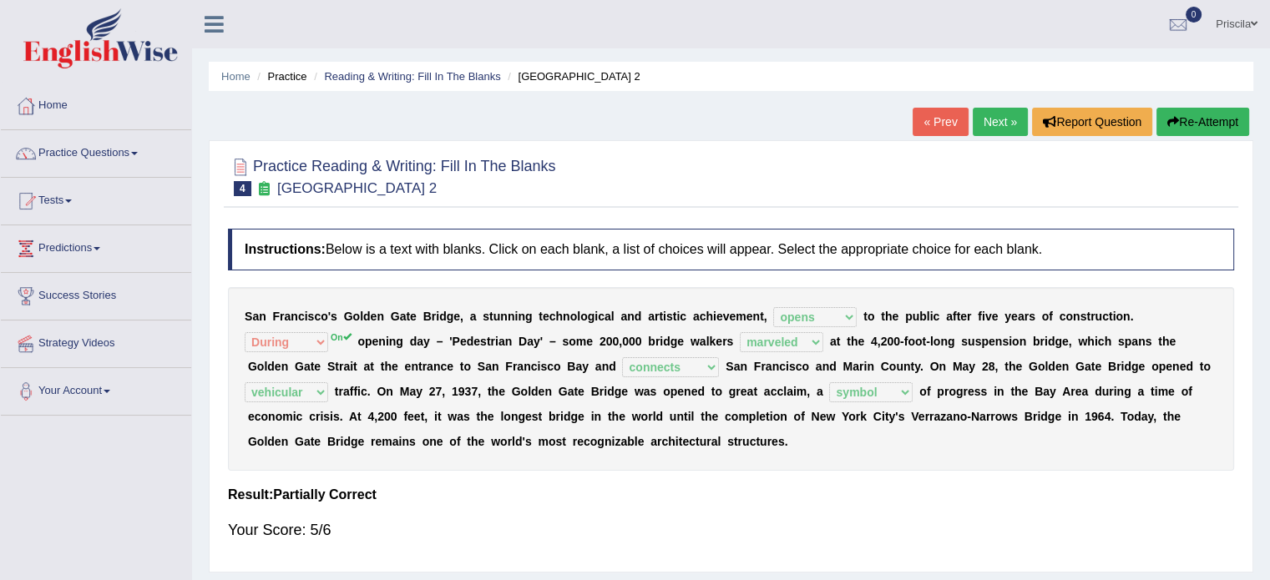
click at [1002, 116] on link "Next »" at bounding box center [999, 122] width 55 height 28
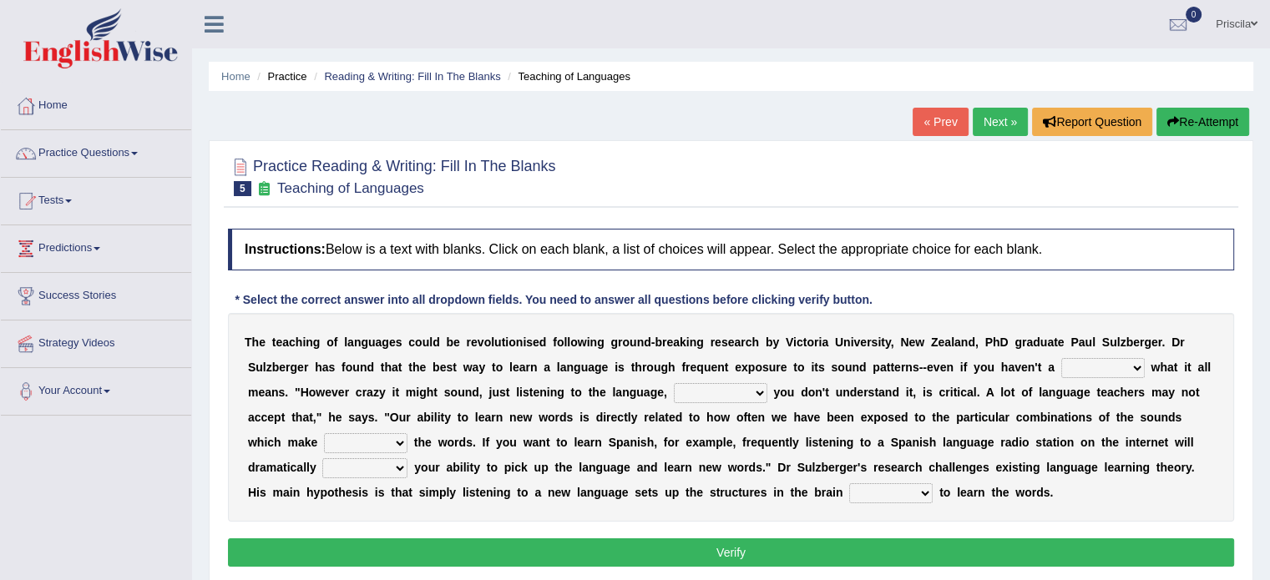
click at [1136, 367] on select "dew claw clue due" at bounding box center [1102, 368] width 83 height 20
select select "due"
click at [1061, 358] on select "dew claw clue due" at bounding box center [1102, 368] width 83 height 20
click at [725, 394] on select "but also all together even though if so" at bounding box center [720, 393] width 93 height 20
select select "but also"
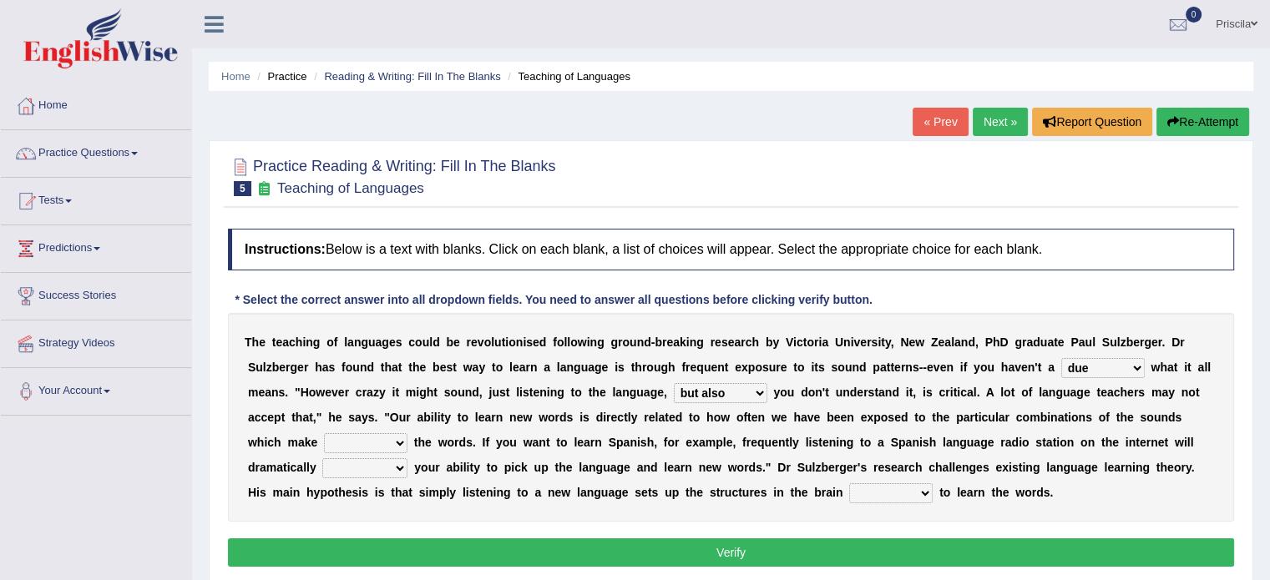
click at [674, 383] on select "but also all together even though if so" at bounding box center [720, 393] width 93 height 20
click at [370, 437] on select "down up of on" at bounding box center [365, 443] width 83 height 20
select select "down"
click at [324, 433] on select "down up of on" at bounding box center [365, 443] width 83 height 20
click at [400, 462] on select "evaluate exaggerate describe boost" at bounding box center [364, 468] width 85 height 20
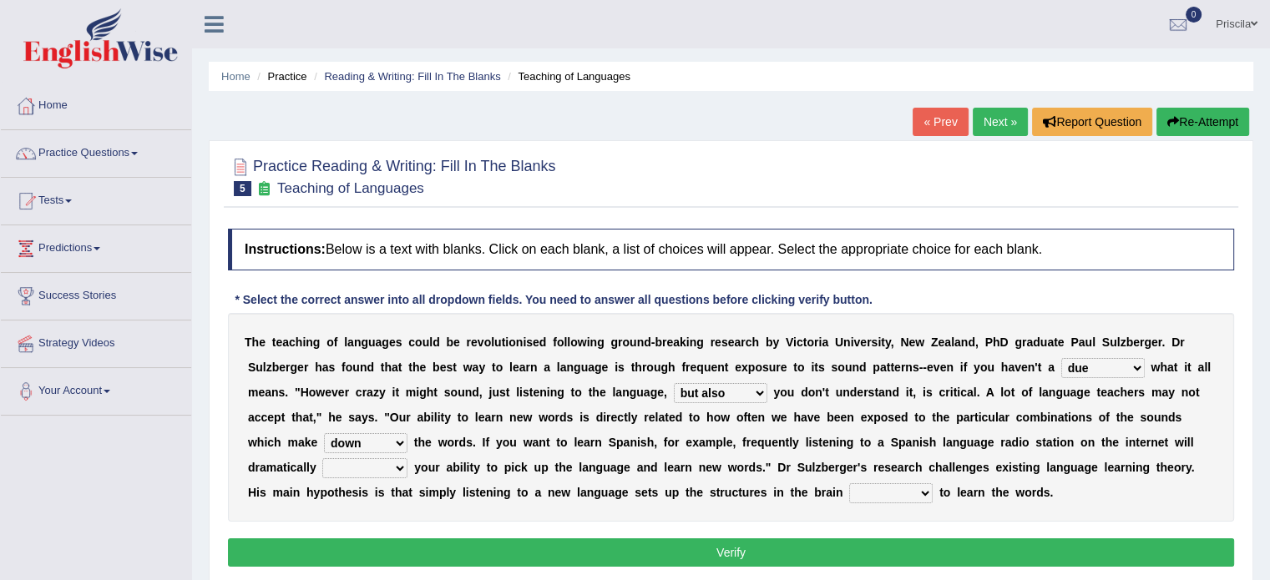
select select "describe"
click at [322, 458] on select "evaluate exaggerate describe boost" at bounding box center [364, 468] width 85 height 20
click at [912, 496] on select "requiring required directed to require" at bounding box center [890, 493] width 83 height 20
select select "directed"
click at [849, 483] on select "requiring required directed to require" at bounding box center [890, 493] width 83 height 20
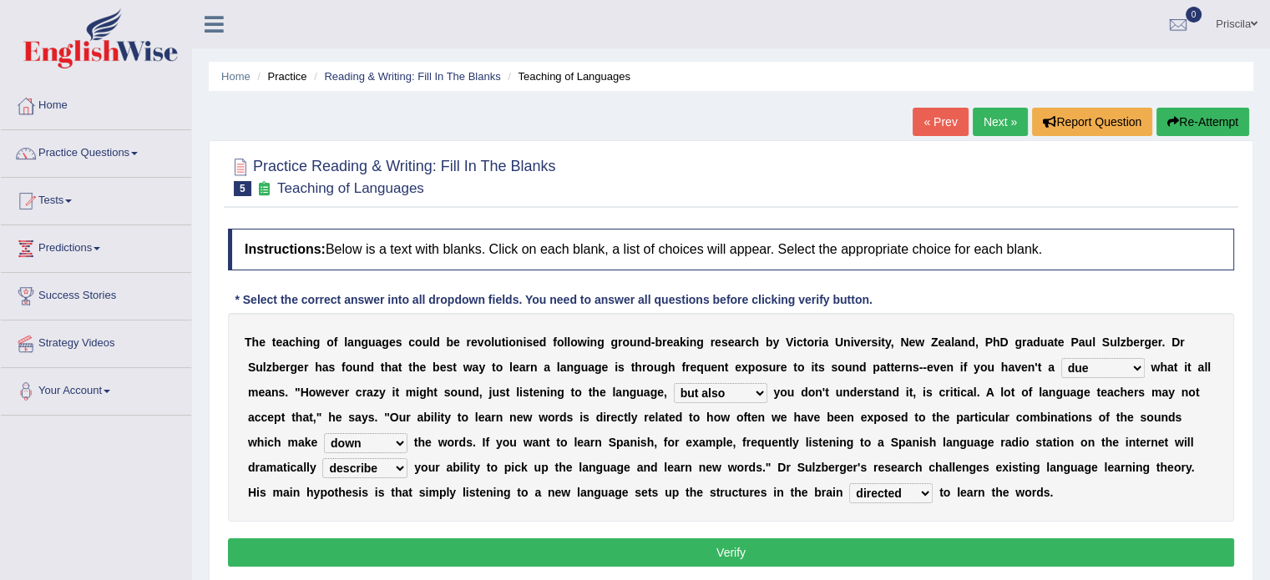
click at [730, 550] on button "Verify" at bounding box center [731, 552] width 1006 height 28
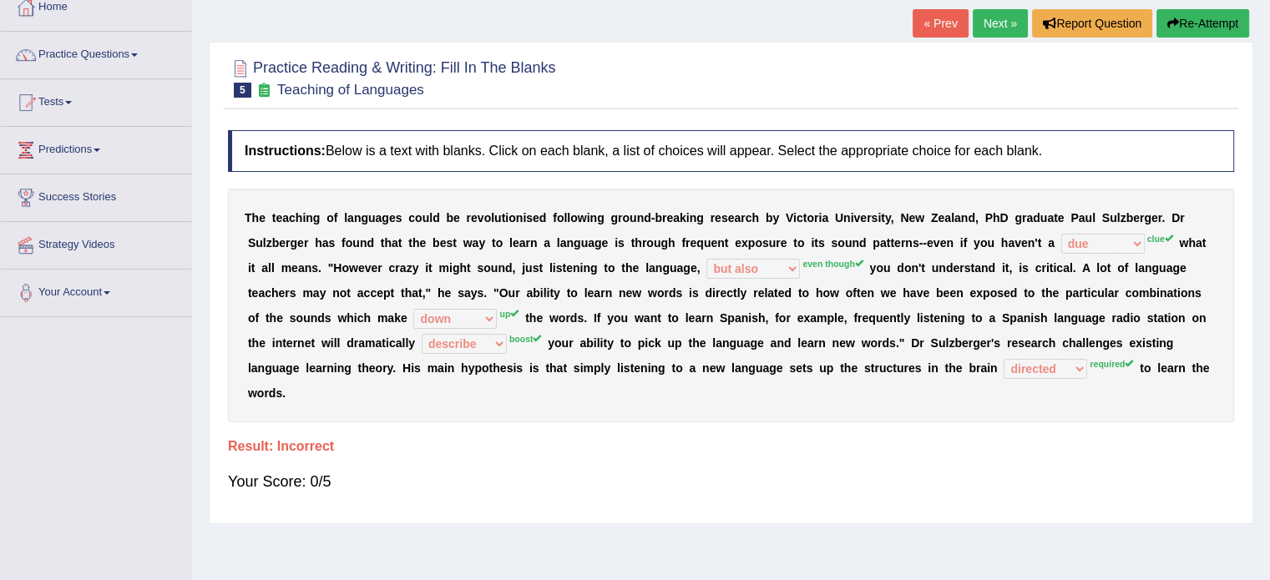
scroll to position [100, 0]
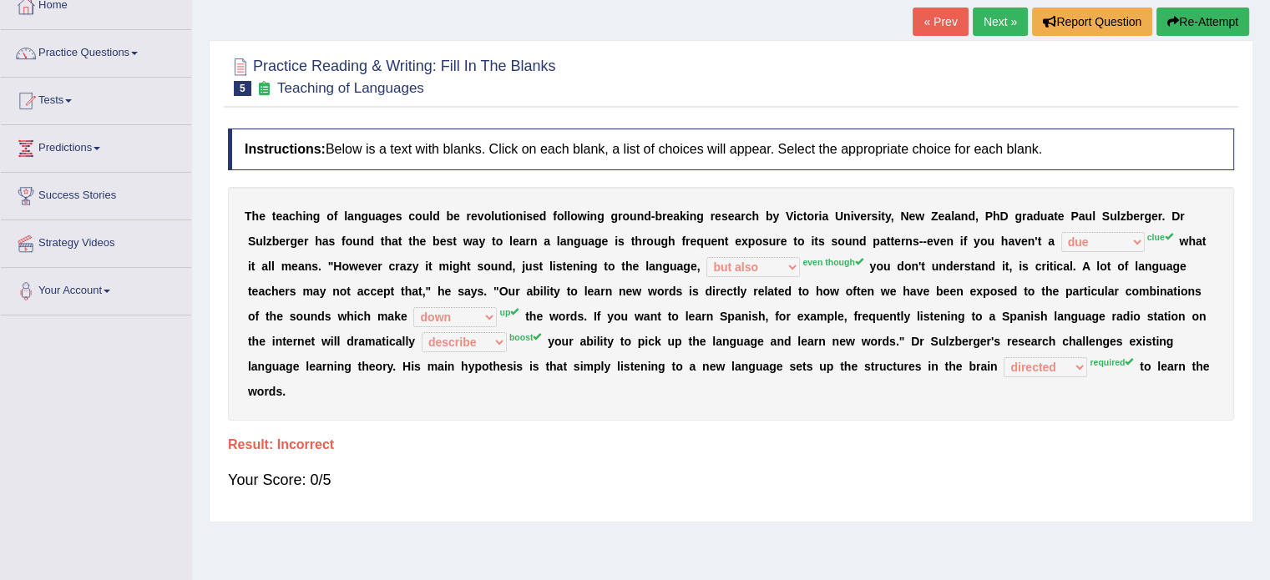
click at [1209, 14] on button "Re-Attempt" at bounding box center [1202, 22] width 93 height 28
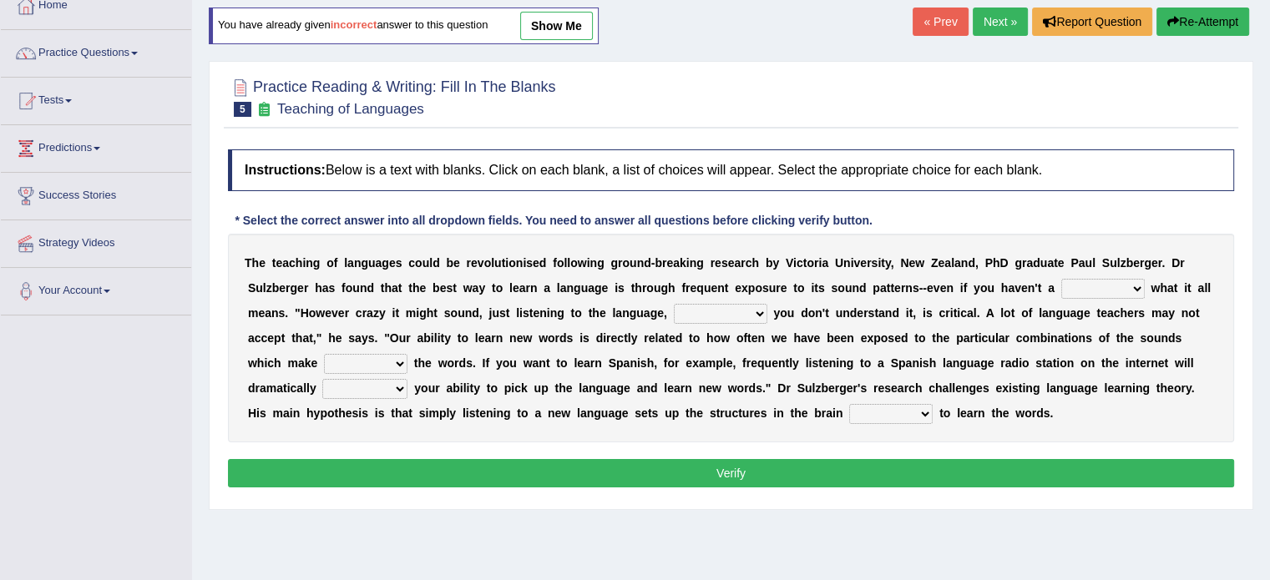
click at [1122, 285] on select "dew claw clue due" at bounding box center [1102, 289] width 83 height 20
select select "dew"
click at [1061, 279] on select "dew claw clue due" at bounding box center [1102, 289] width 83 height 20
click at [753, 314] on select "but also all together even though if so" at bounding box center [720, 314] width 93 height 20
select select "even though"
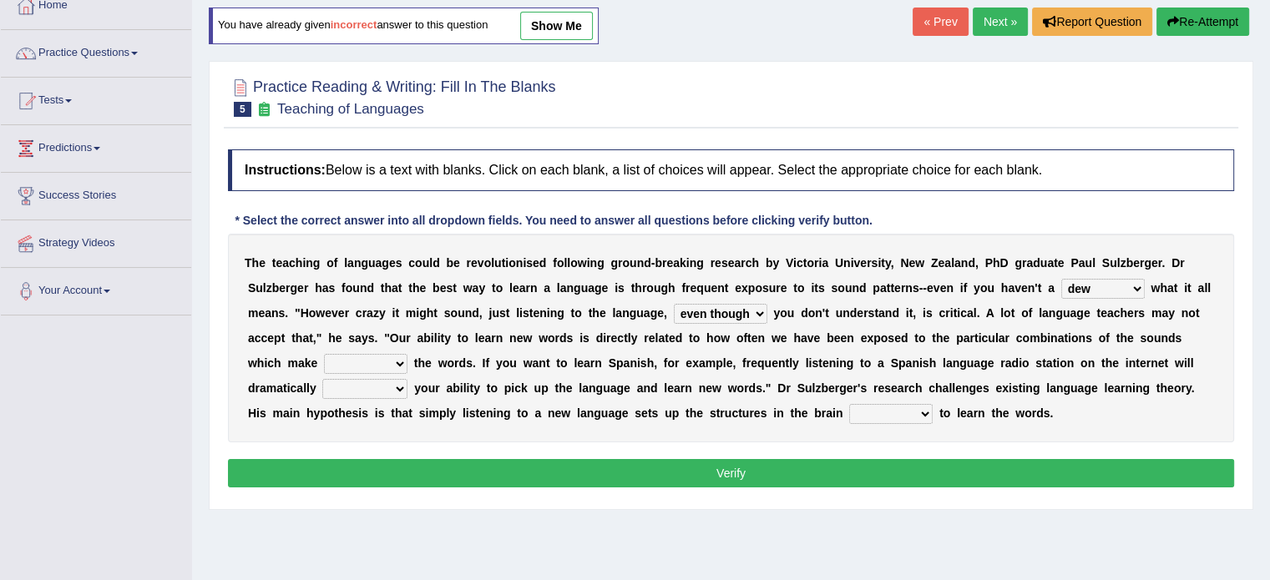
click at [674, 304] on select "but also all together even though if so" at bounding box center [720, 314] width 93 height 20
click at [397, 357] on select "down up of on" at bounding box center [365, 364] width 83 height 20
select select "up"
click at [324, 354] on select "down up of on" at bounding box center [365, 364] width 83 height 20
click at [365, 381] on select "evaluate exaggerate describe boost" at bounding box center [364, 389] width 85 height 20
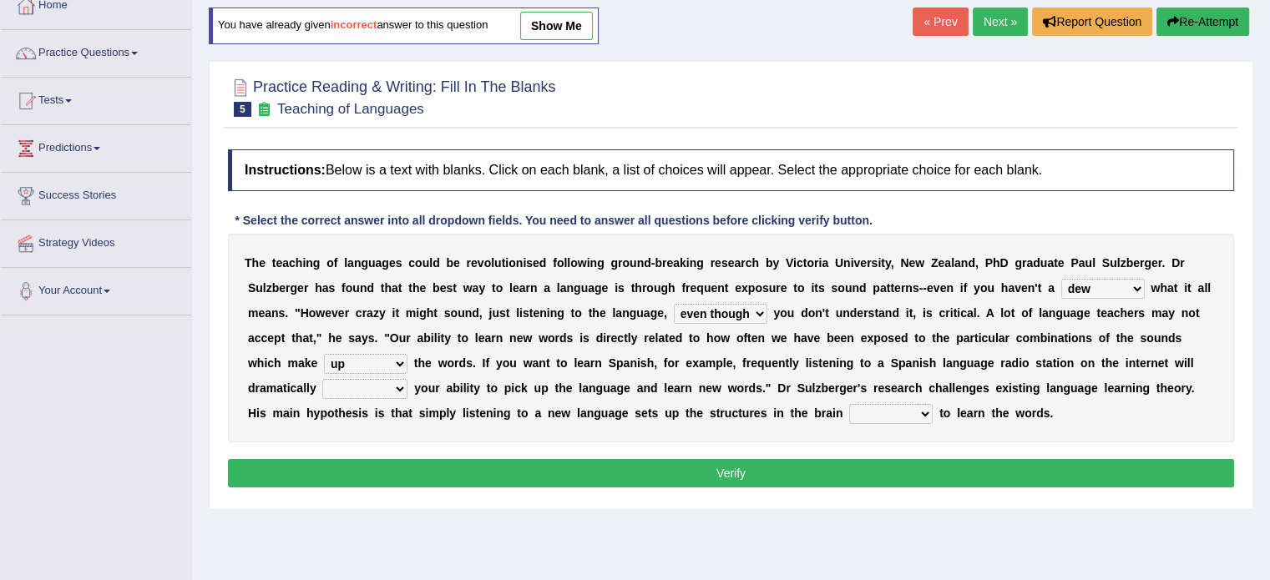
select select "boost"
click at [322, 379] on select "evaluate exaggerate describe boost" at bounding box center [364, 389] width 85 height 20
click at [899, 415] on select "requiring required directed to require" at bounding box center [890, 414] width 83 height 20
select select "requiring"
click at [849, 404] on select "requiring required directed to require" at bounding box center [890, 414] width 83 height 20
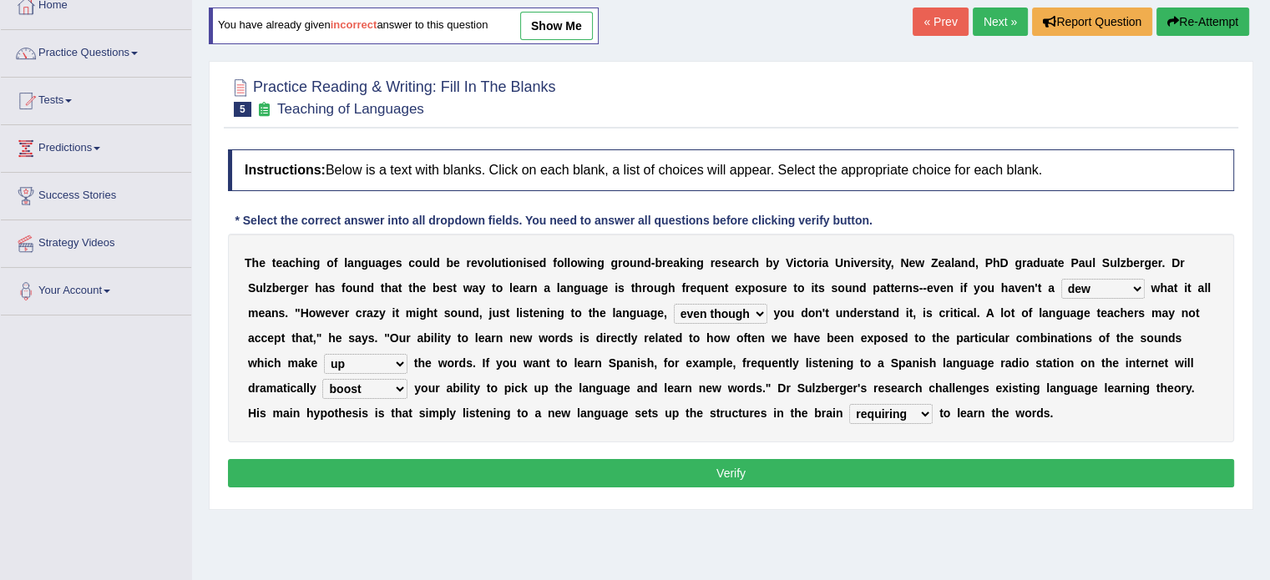
click at [875, 469] on button "Verify" at bounding box center [731, 473] width 1006 height 28
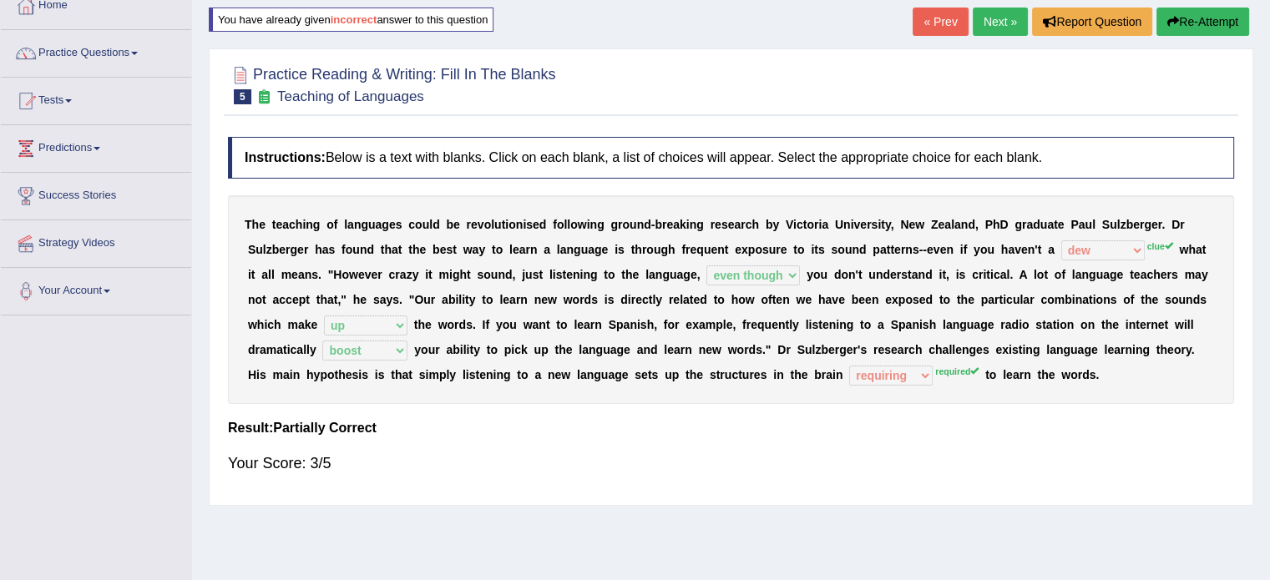
click at [992, 10] on link "Next »" at bounding box center [999, 22] width 55 height 28
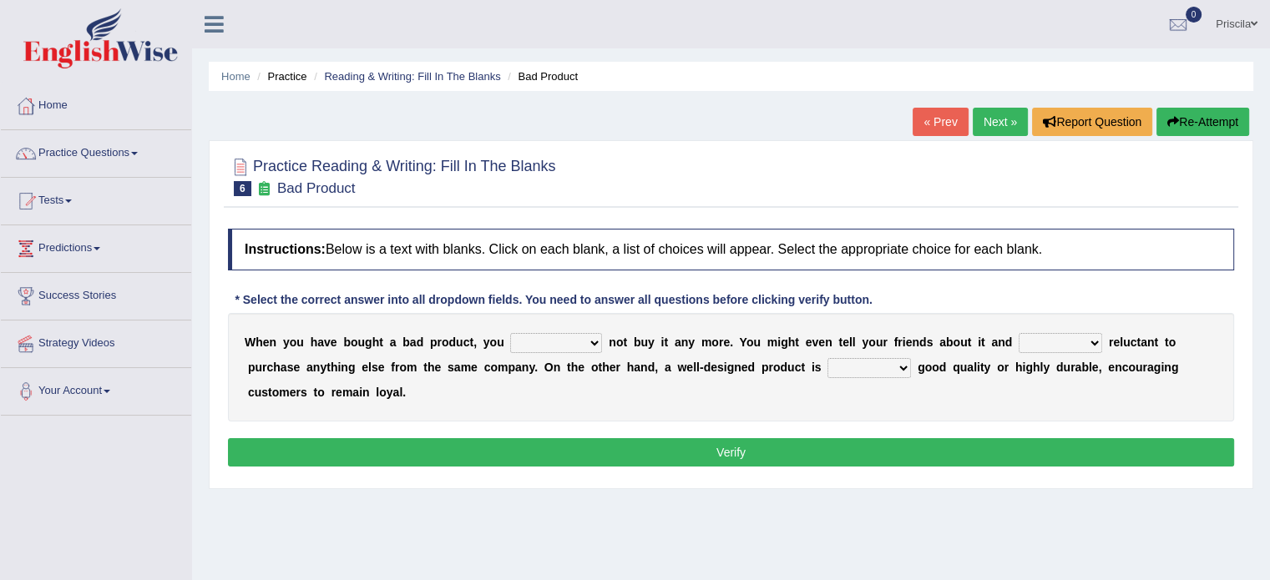
click at [568, 346] on select "would have should have should" at bounding box center [556, 343] width 92 height 20
click at [584, 341] on select "would have should have should" at bounding box center [556, 343] width 92 height 20
select select "should have"
click at [510, 333] on select "would have should have should" at bounding box center [556, 343] width 92 height 20
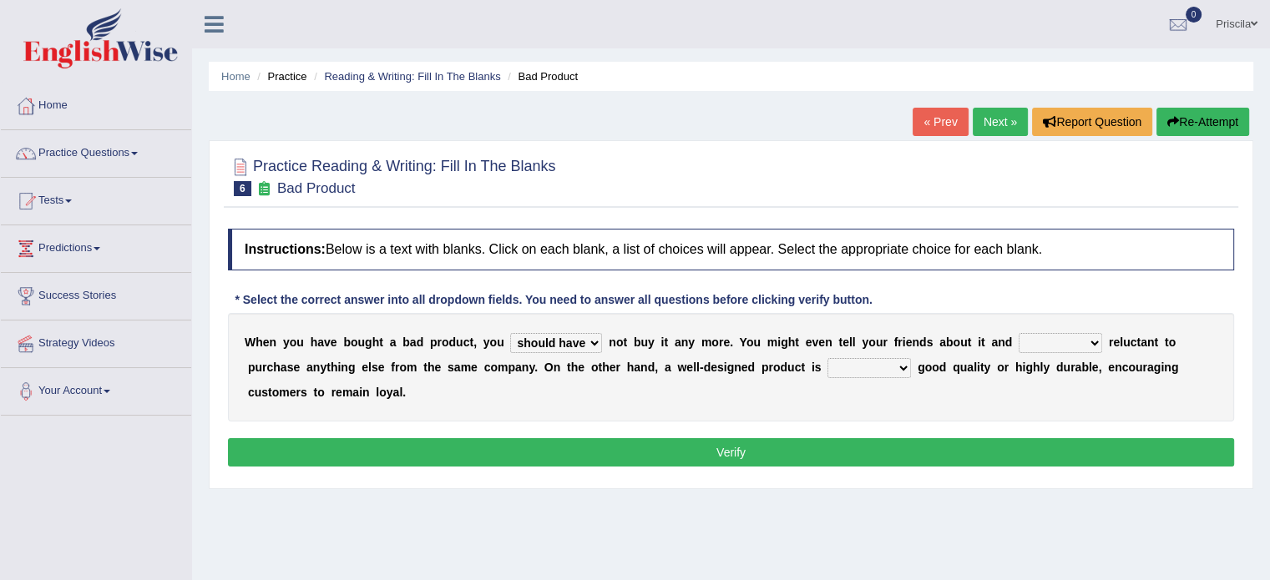
click at [1041, 351] on div "W h e n y o u h a v e b o u g h t a b a d p r o d u c t , y o u would have shou…" at bounding box center [731, 367] width 1006 height 109
click at [1057, 336] on select "is are be being" at bounding box center [1059, 343] width 83 height 20
select select "are"
click at [1018, 333] on select "is are be being" at bounding box center [1059, 343] width 83 height 20
click at [876, 368] on select "both also neither either" at bounding box center [868, 368] width 83 height 20
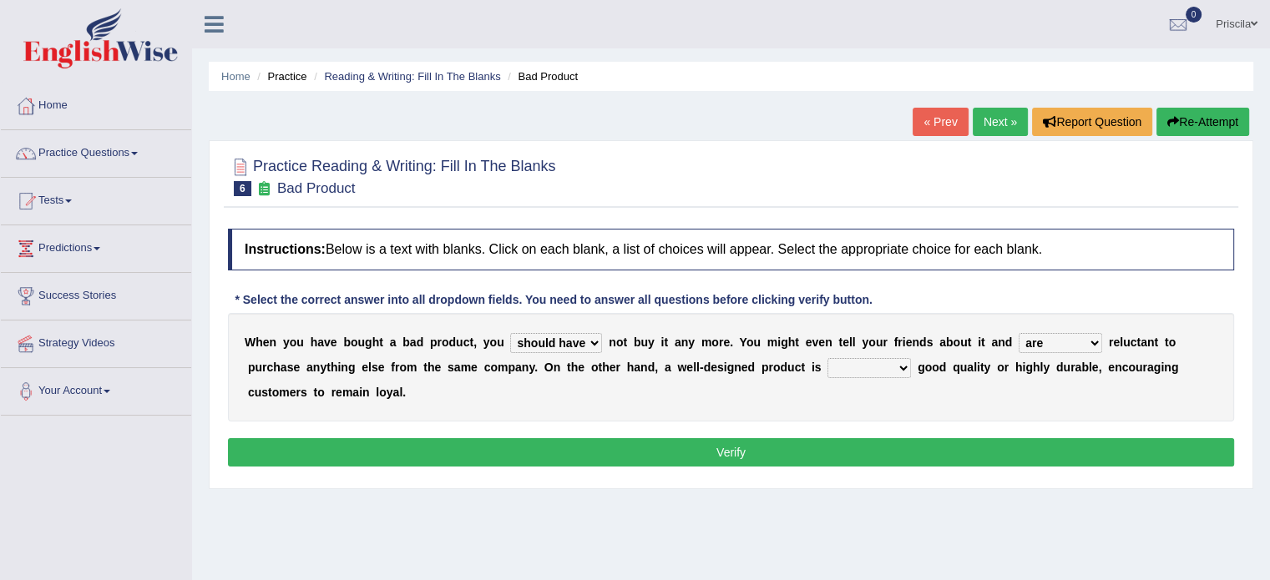
select select "also"
click at [827, 358] on select "both also neither either" at bounding box center [868, 368] width 83 height 20
click at [862, 446] on button "Verify" at bounding box center [731, 452] width 1006 height 28
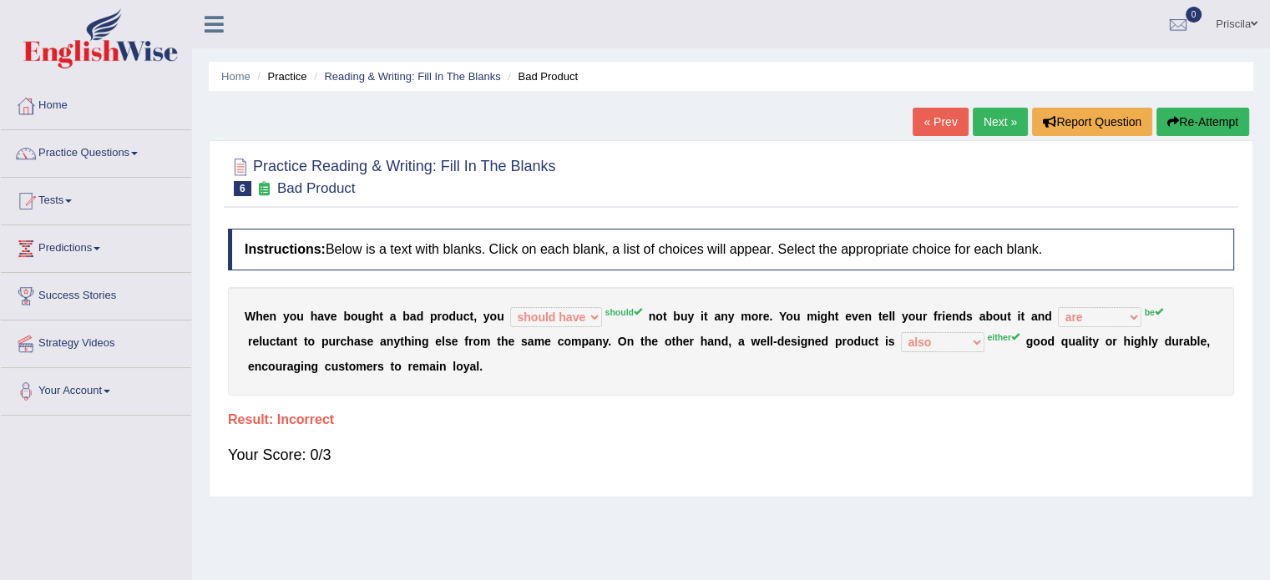
click at [1192, 109] on button "Re-Attempt" at bounding box center [1202, 122] width 93 height 28
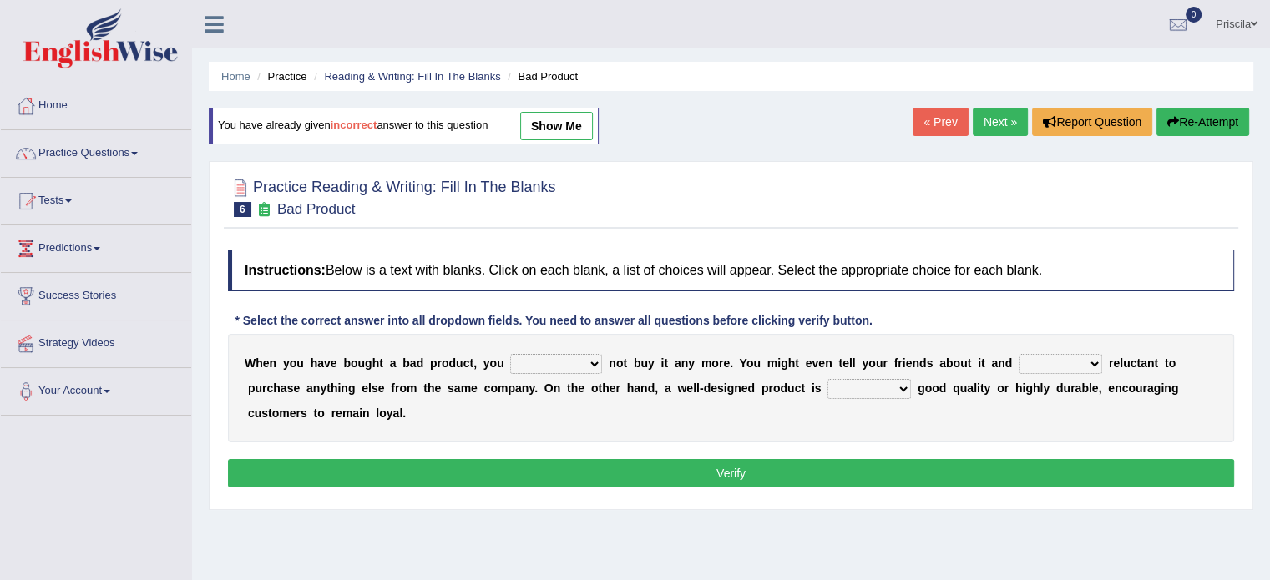
click at [878, 383] on select "both also neither either" at bounding box center [868, 389] width 83 height 20
drag, startPoint x: 884, startPoint y: 503, endPoint x: 902, endPoint y: 370, distance: 134.8
click at [902, 370] on div "Practice Reading & Writing: Fill In The Blanks 6 Bad Product Instructions: Belo…" at bounding box center [731, 335] width 1044 height 349
click at [877, 379] on select "both also neither either" at bounding box center [868, 389] width 83 height 20
select select "either"
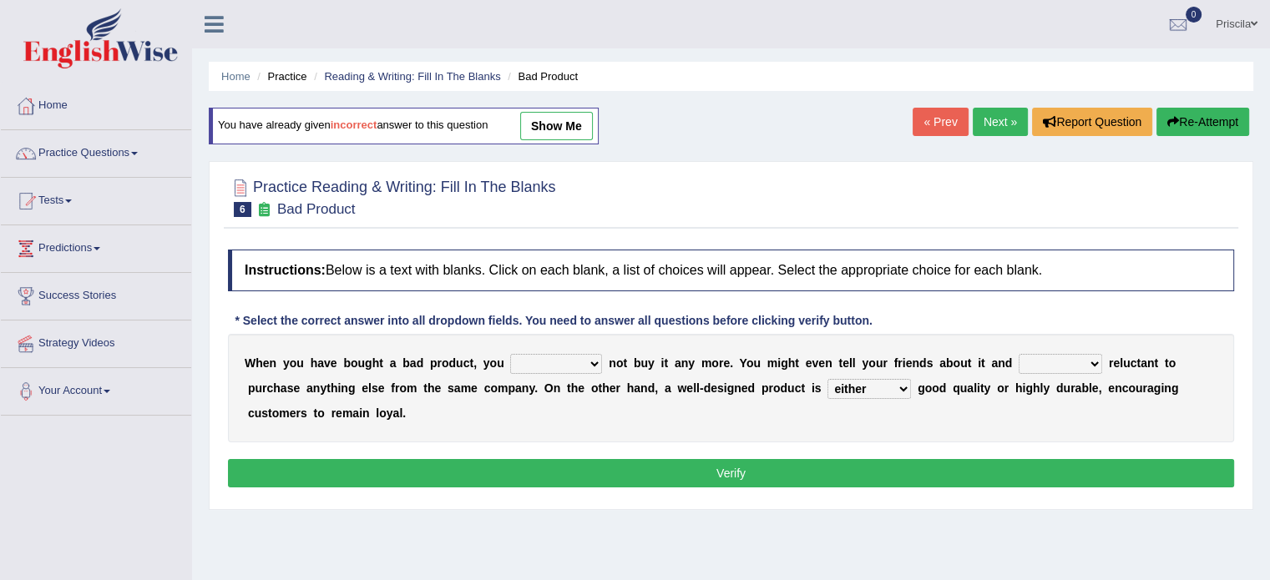
click at [827, 379] on select "both also neither either" at bounding box center [868, 389] width 83 height 20
click at [1087, 365] on select "is are be being" at bounding box center [1059, 364] width 83 height 20
select select "be"
click at [1018, 354] on select "is are be being" at bounding box center [1059, 364] width 83 height 20
click at [583, 356] on select "would have should have should" at bounding box center [556, 364] width 92 height 20
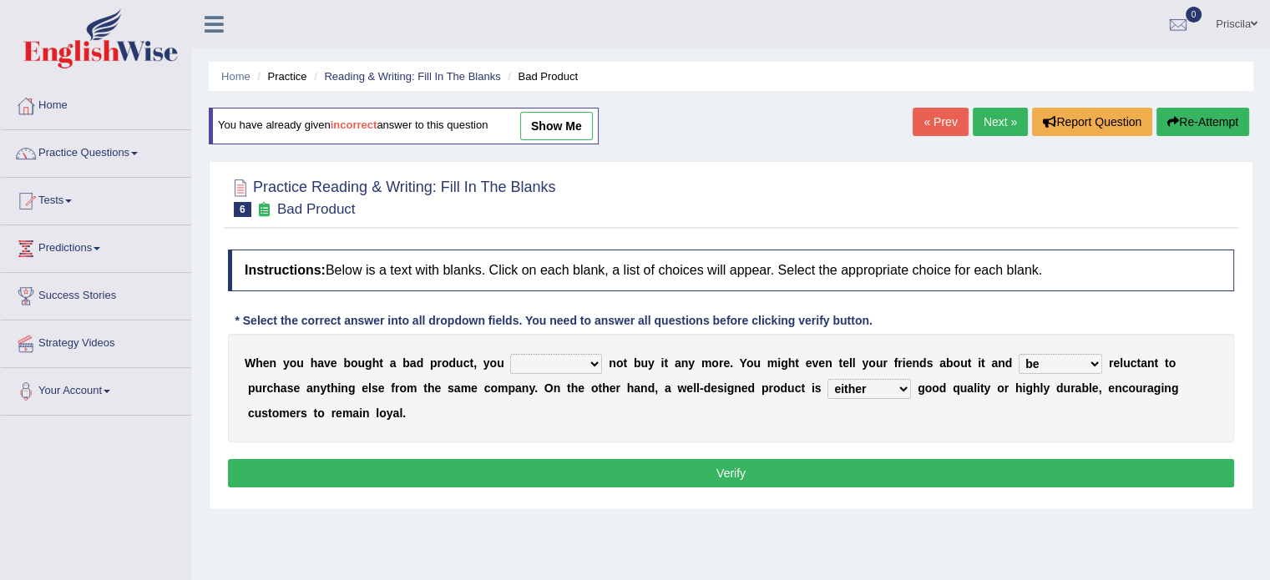
select select "should"
click at [510, 354] on select "would have should have should" at bounding box center [556, 364] width 92 height 20
click at [565, 463] on button "Verify" at bounding box center [731, 473] width 1006 height 28
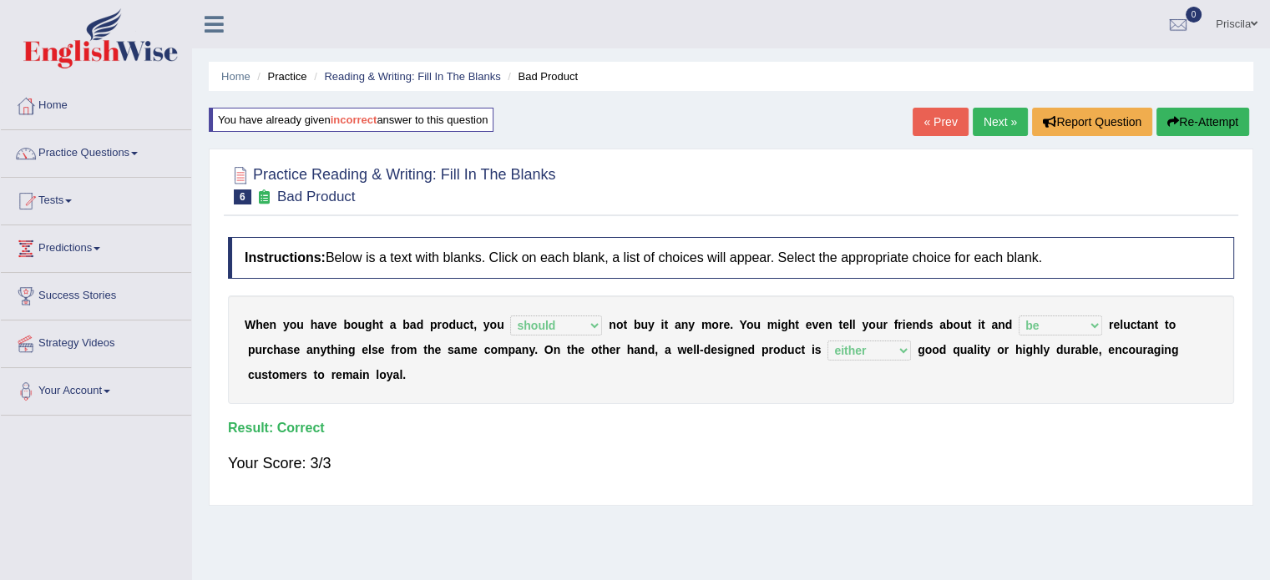
click at [1002, 115] on link "Next »" at bounding box center [999, 122] width 55 height 28
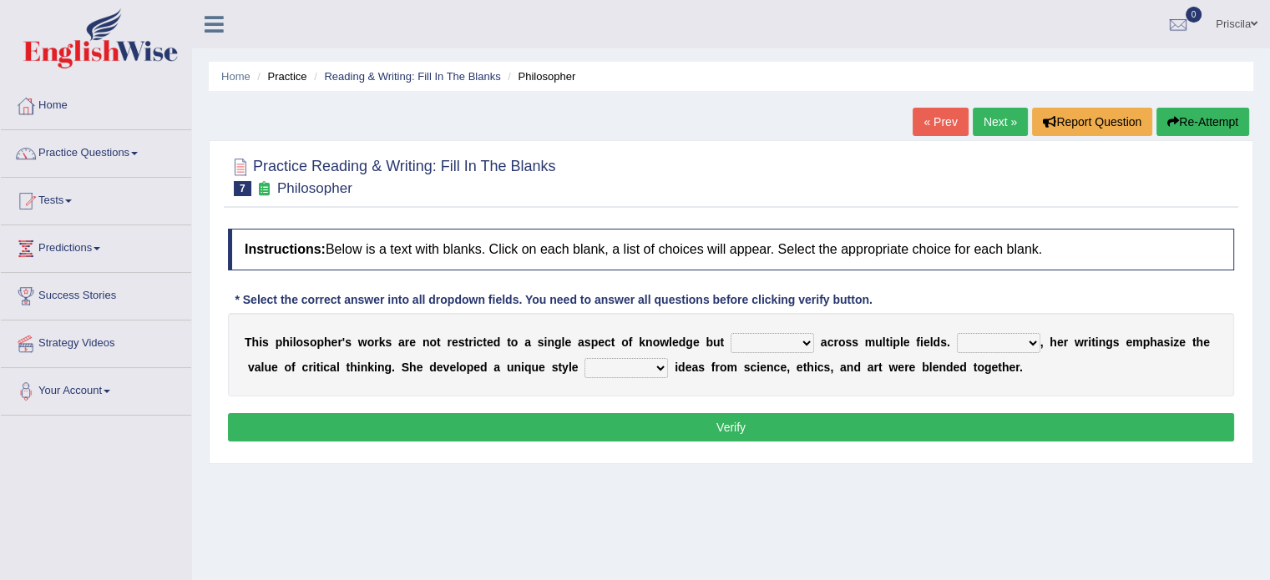
click at [770, 344] on select "constrain contain assemble extend" at bounding box center [771, 343] width 83 height 20
select select "contain"
click at [730, 333] on select "constrain contain assemble extend" at bounding box center [771, 343] width 83 height 20
click at [1024, 341] on select "Rather So Moreover Likely" at bounding box center [998, 343] width 83 height 20
select select "So"
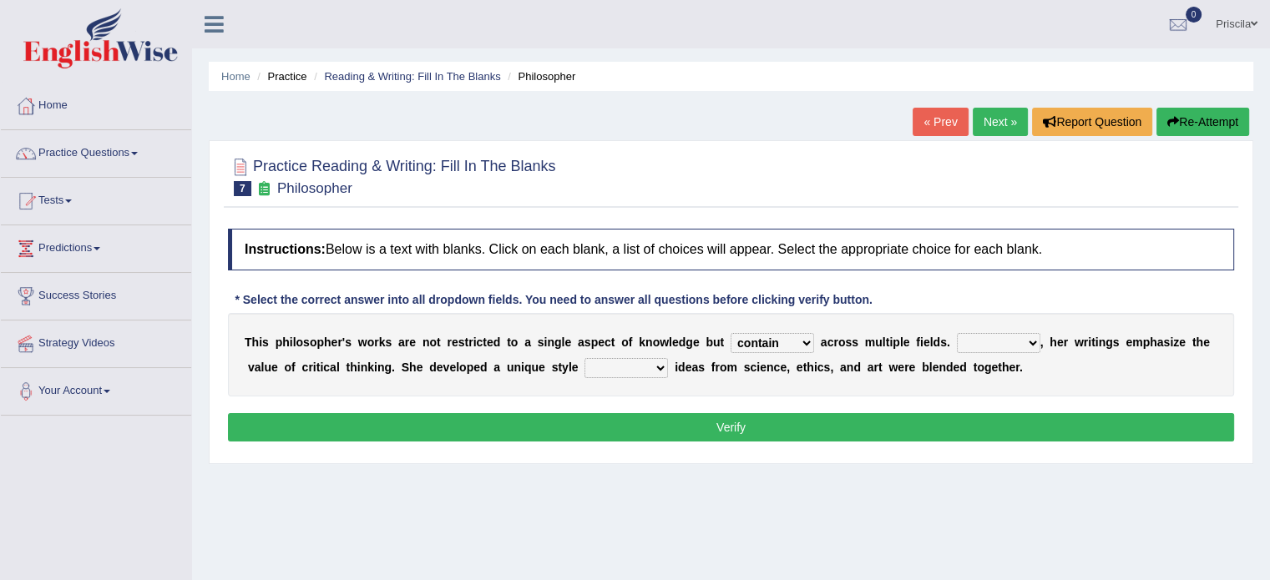
click at [957, 333] on select "Rather So Moreover Likely" at bounding box center [998, 343] width 83 height 20
click at [635, 366] on select "in that that which in which" at bounding box center [625, 368] width 83 height 20
select select "in which"
click at [584, 358] on select "in that that which in which" at bounding box center [625, 368] width 83 height 20
click at [640, 422] on button "Verify" at bounding box center [731, 427] width 1006 height 28
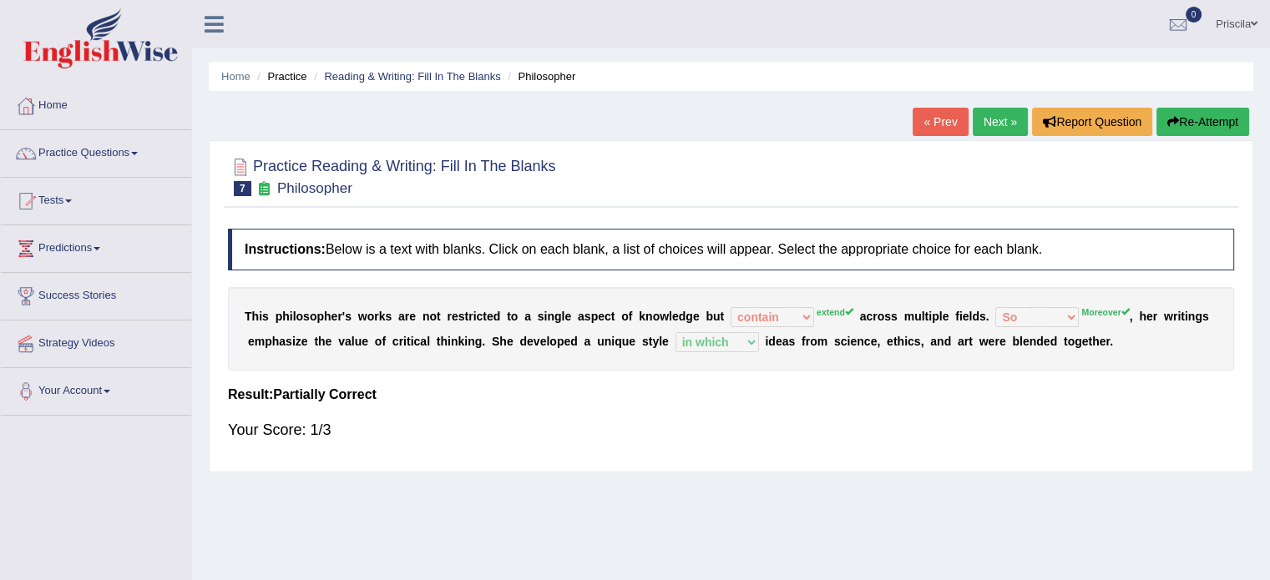
click at [1007, 119] on link "Next »" at bounding box center [999, 122] width 55 height 28
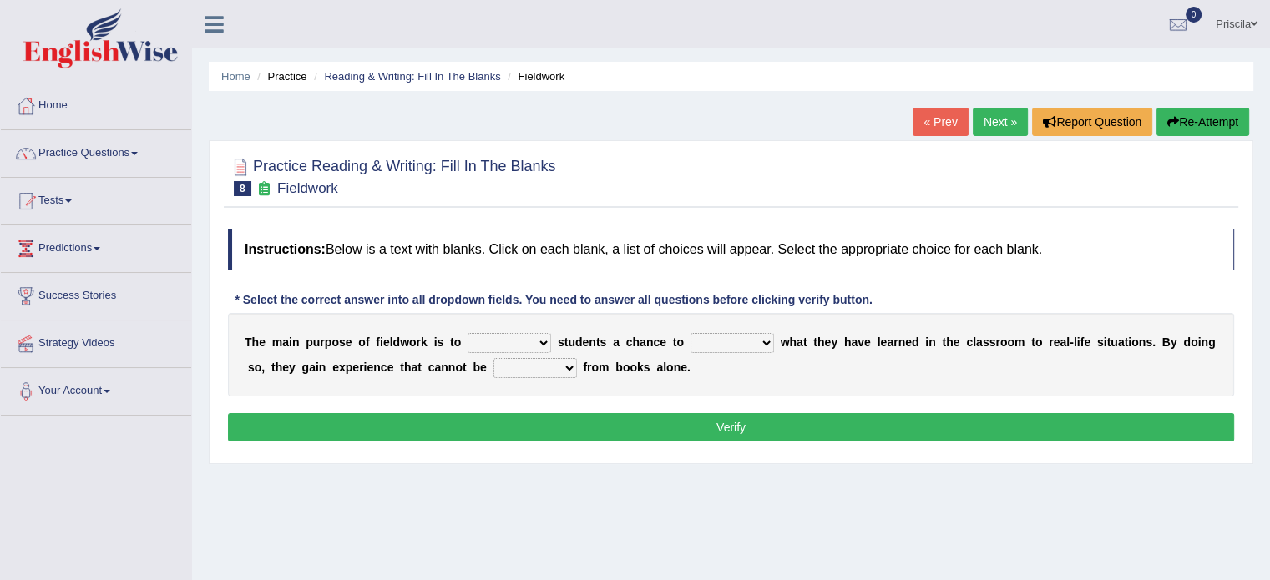
click at [521, 346] on select "resemble stow rave offer" at bounding box center [508, 343] width 83 height 20
click at [582, 203] on div "Practice Reading & Writing: Fill In The Blanks 8 Fieldwork" at bounding box center [731, 178] width 1014 height 58
click at [78, 195] on link "Tests" at bounding box center [96, 199] width 190 height 42
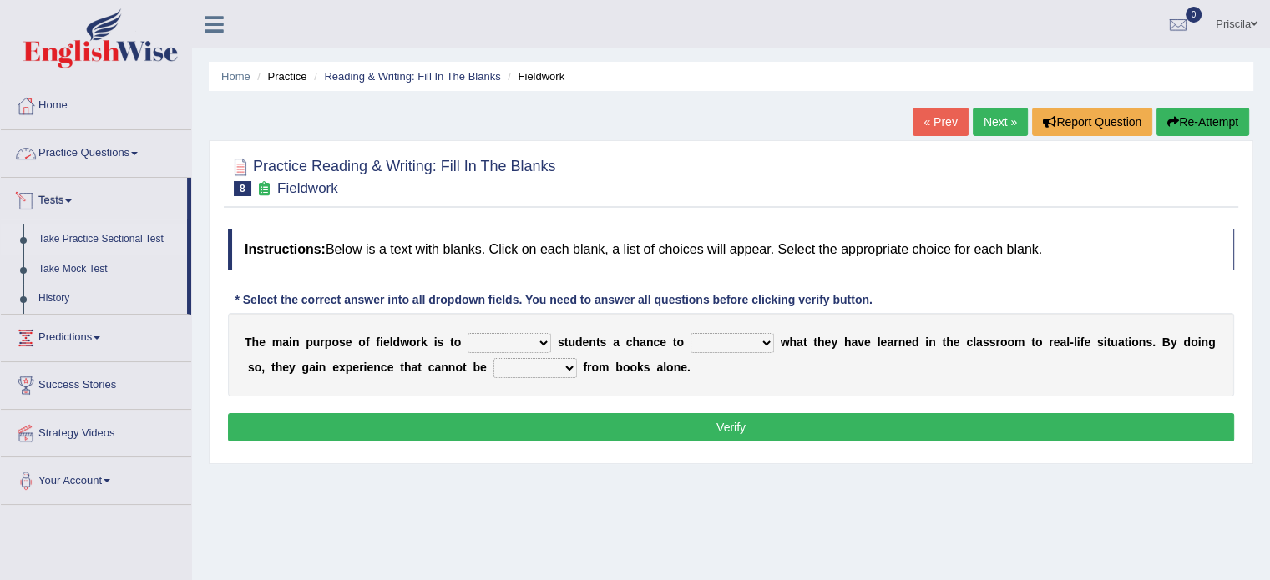
click at [125, 240] on link "Take Practice Sectional Test" at bounding box center [109, 240] width 156 height 30
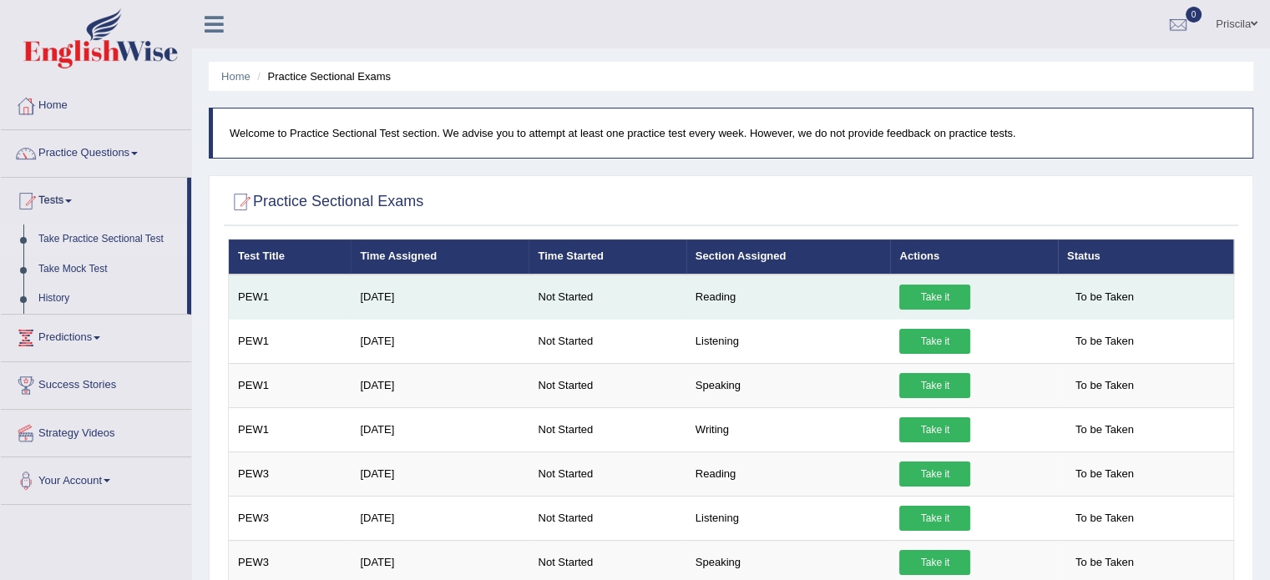
click at [933, 285] on link "Take it" at bounding box center [934, 297] width 71 height 25
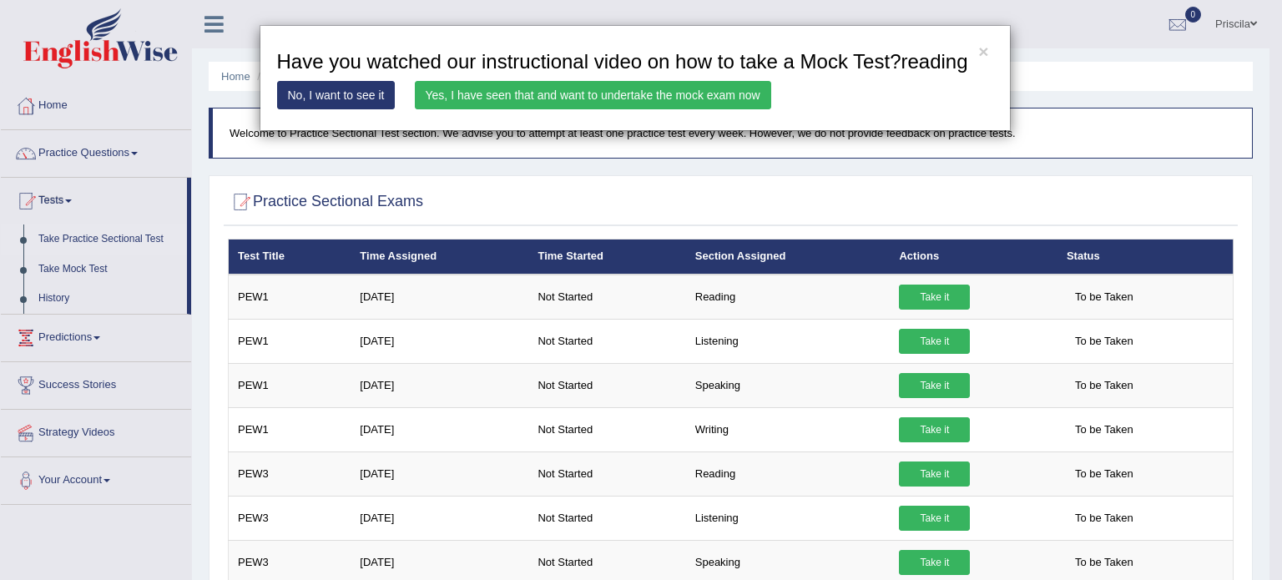
drag, startPoint x: 702, startPoint y: 90, endPoint x: 661, endPoint y: 94, distance: 41.1
click at [661, 94] on link "Yes, I have seen that and want to undertake the mock exam now" at bounding box center [593, 95] width 356 height 28
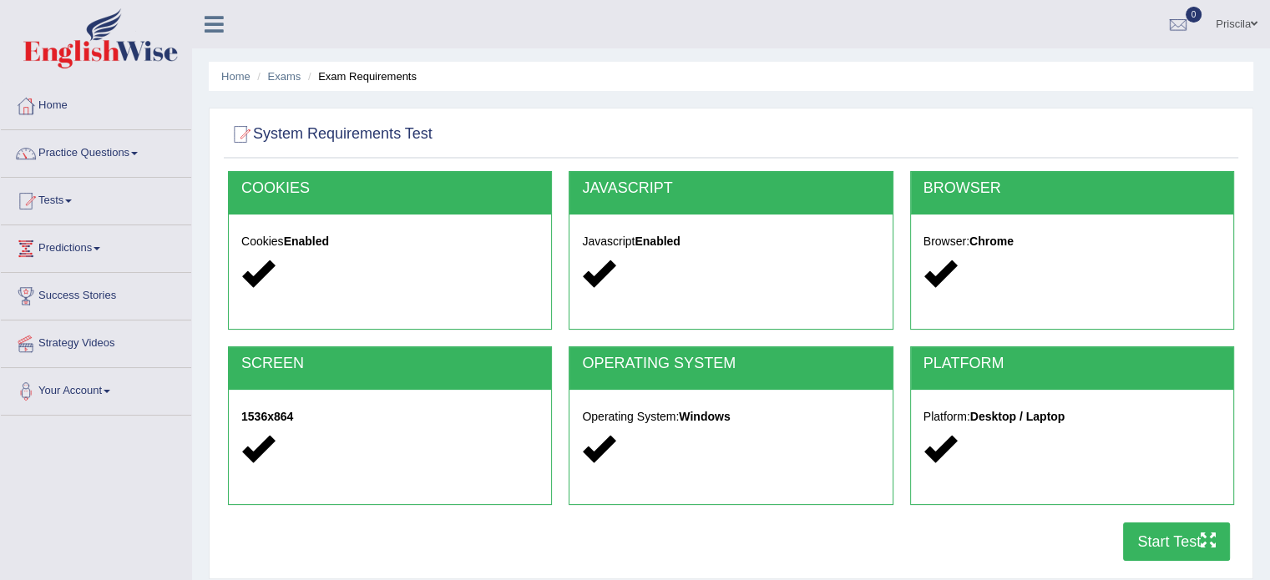
scroll to position [296, 0]
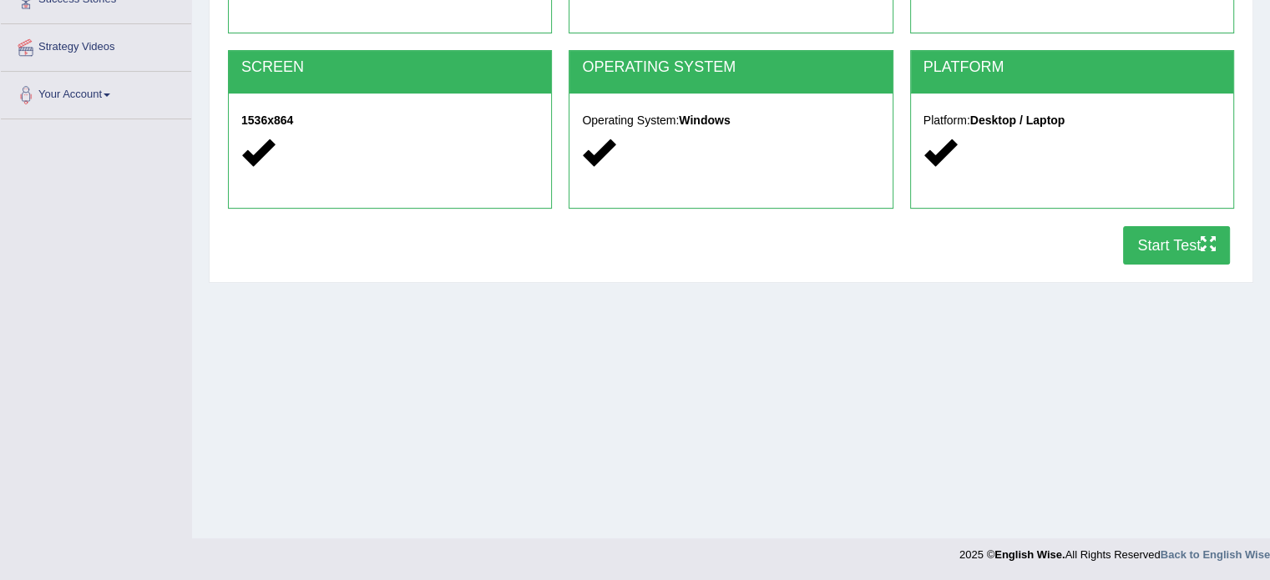
click at [1172, 237] on button "Start Test" at bounding box center [1176, 245] width 107 height 38
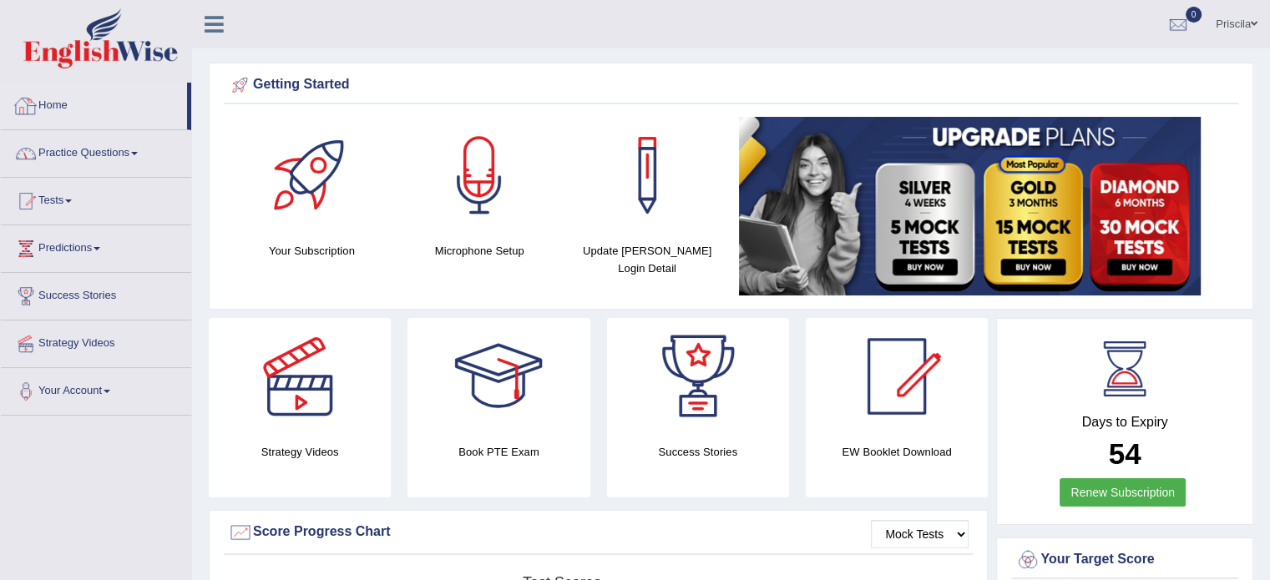
click at [51, 101] on link "Home" at bounding box center [94, 104] width 186 height 42
drag, startPoint x: 1260, startPoint y: 78, endPoint x: 1281, endPoint y: 269, distance: 191.5
click at [1269, 269] on html "Toggle navigation Home Practice Questions Speaking Practice Read Aloud Repeat S…" at bounding box center [635, 290] width 1270 height 580
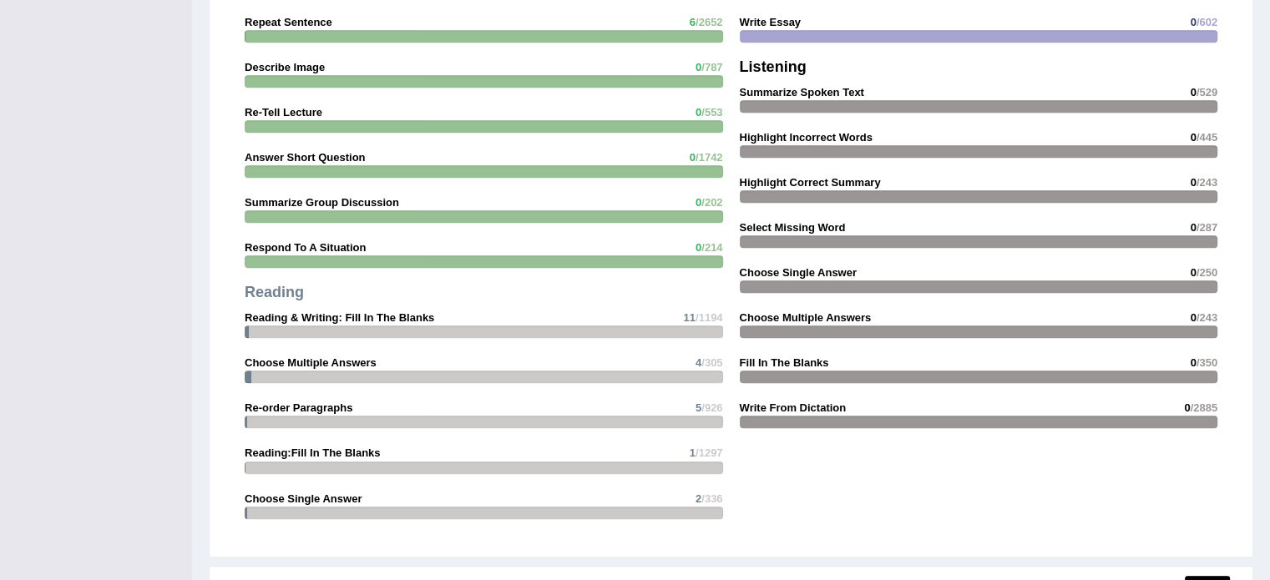
scroll to position [1827, 0]
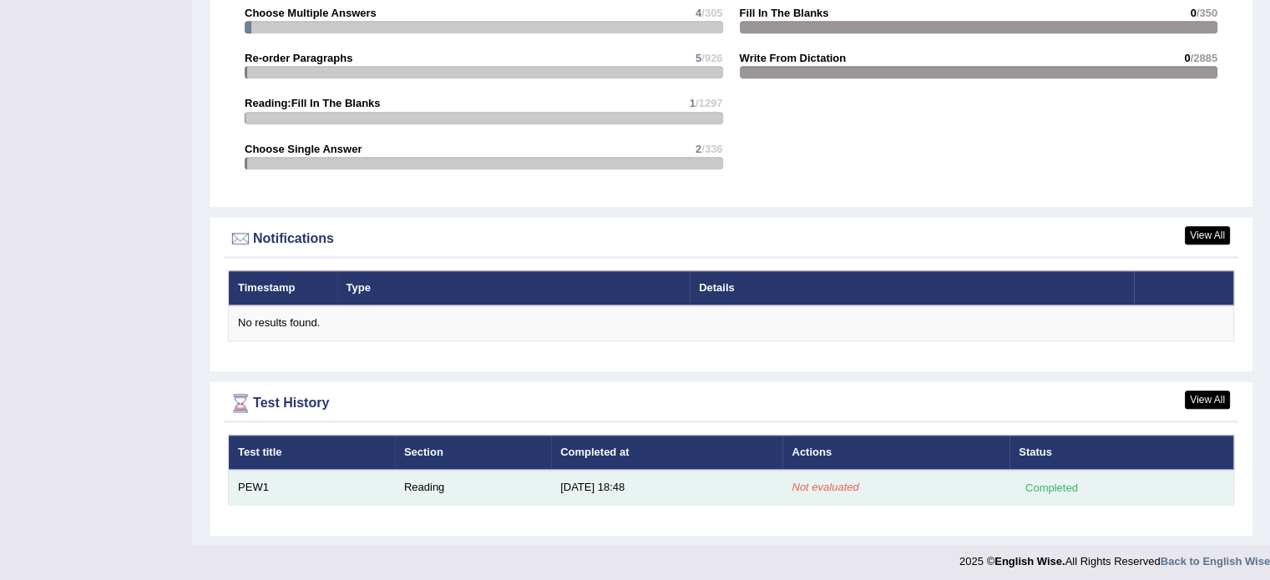
click at [1018, 483] on td "Completed" at bounding box center [1121, 487] width 224 height 35
click at [876, 482] on td "Not evaluated" at bounding box center [895, 487] width 227 height 35
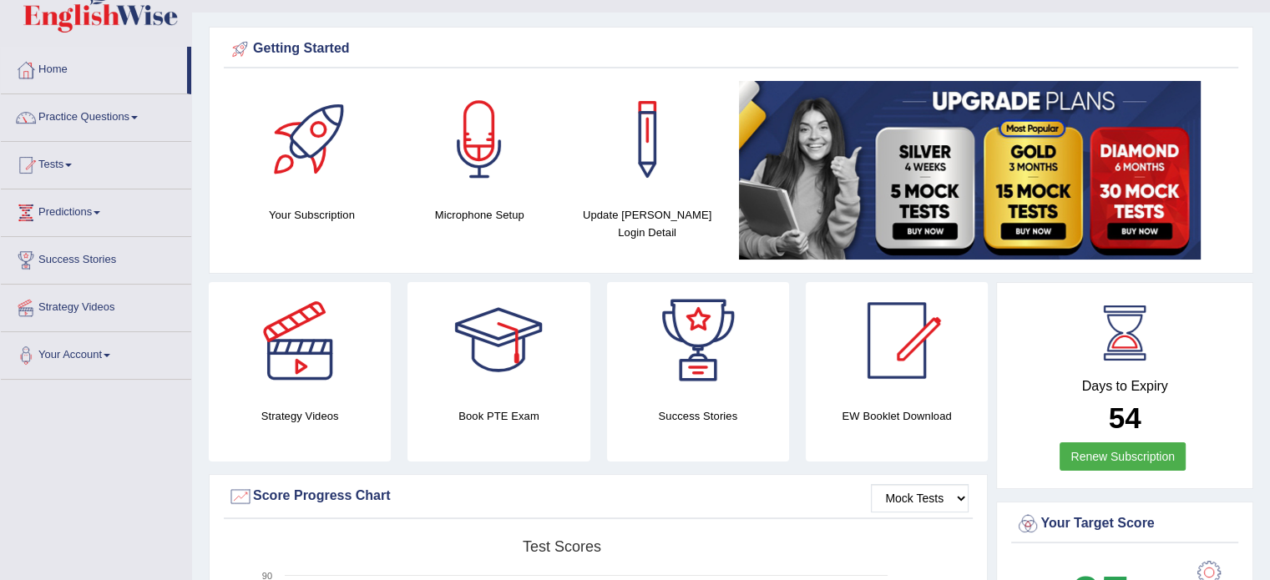
scroll to position [0, 0]
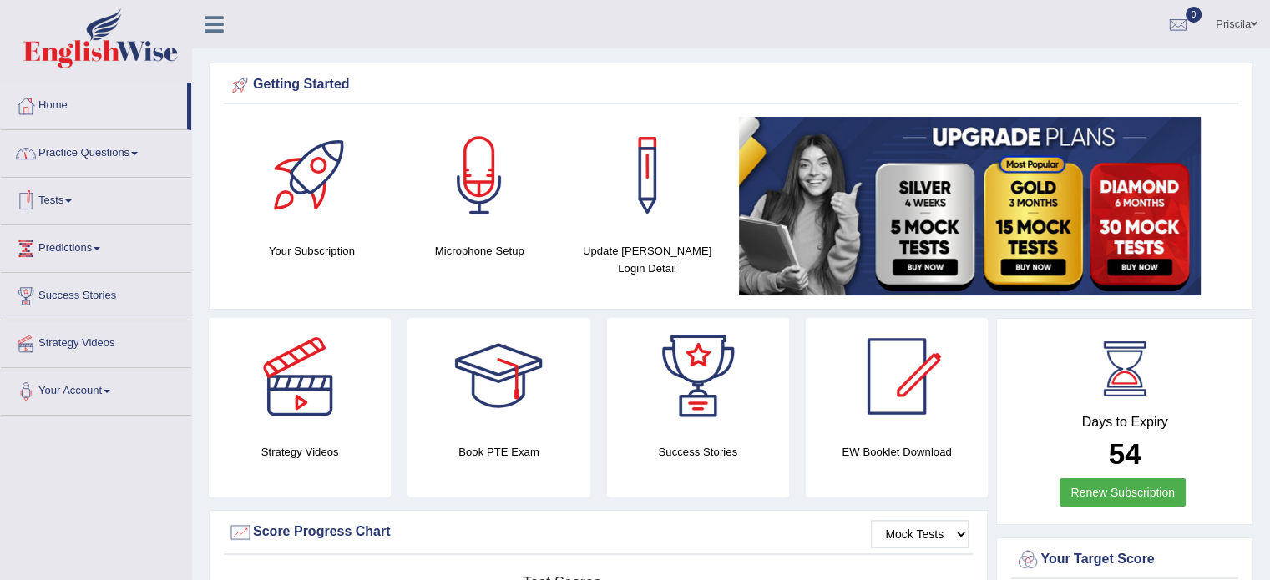
click at [72, 199] on span at bounding box center [68, 200] width 7 height 3
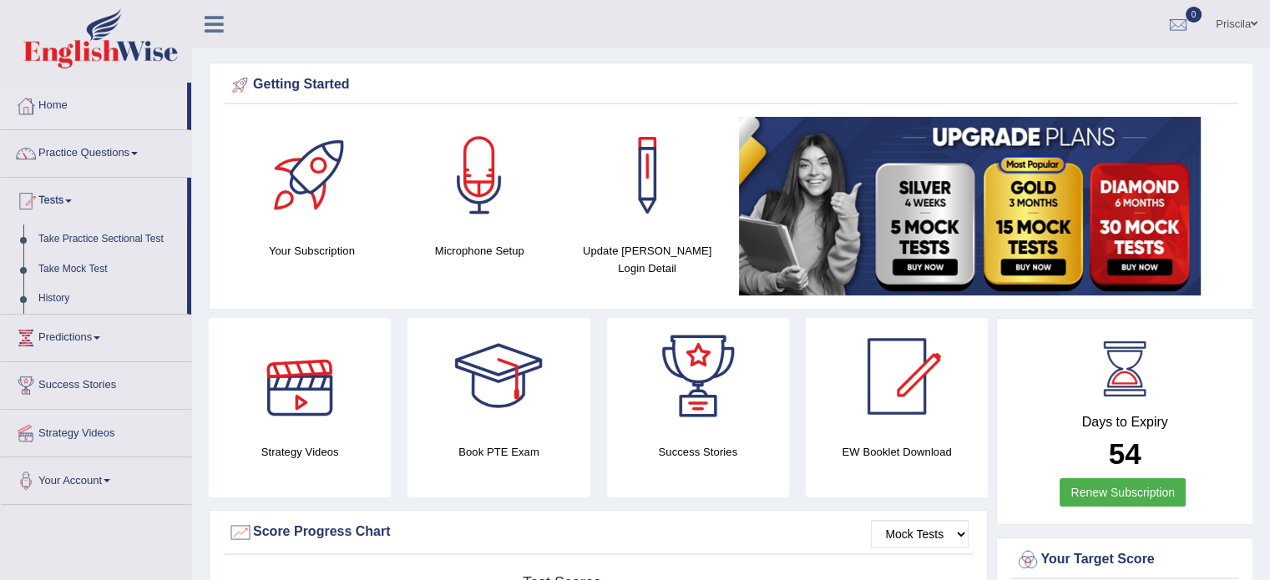
click at [504, 444] on h4 "Book PTE Exam" at bounding box center [498, 452] width 182 height 18
click at [511, 373] on div at bounding box center [498, 376] width 117 height 117
click at [100, 156] on link "Practice Questions" at bounding box center [96, 151] width 190 height 42
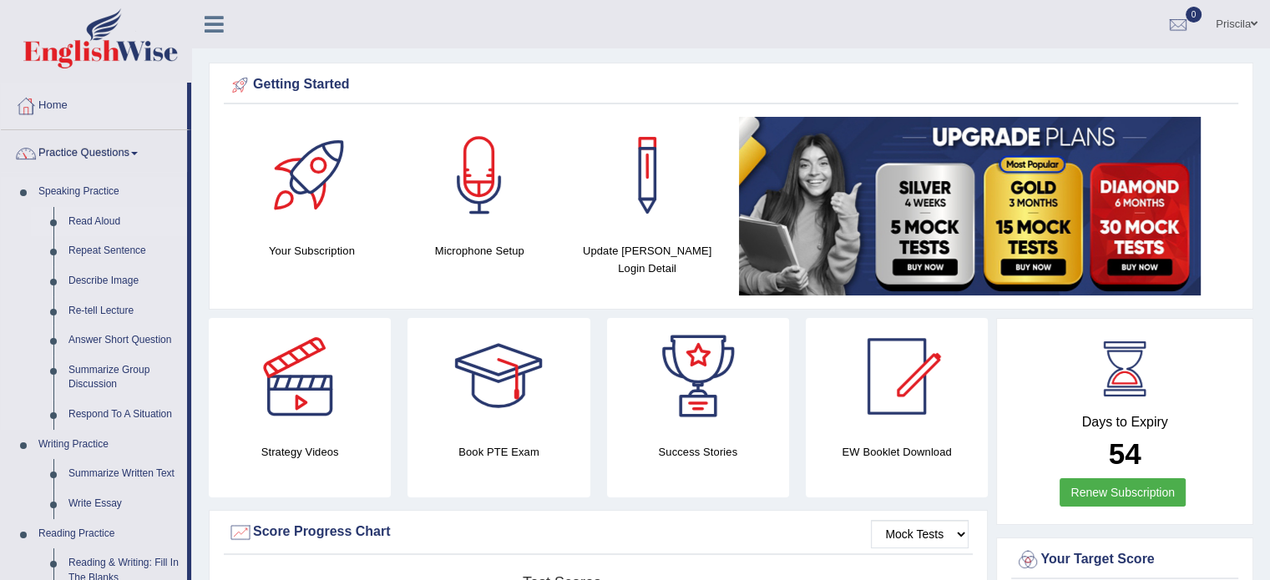
click at [114, 226] on link "Read Aloud" at bounding box center [124, 222] width 126 height 30
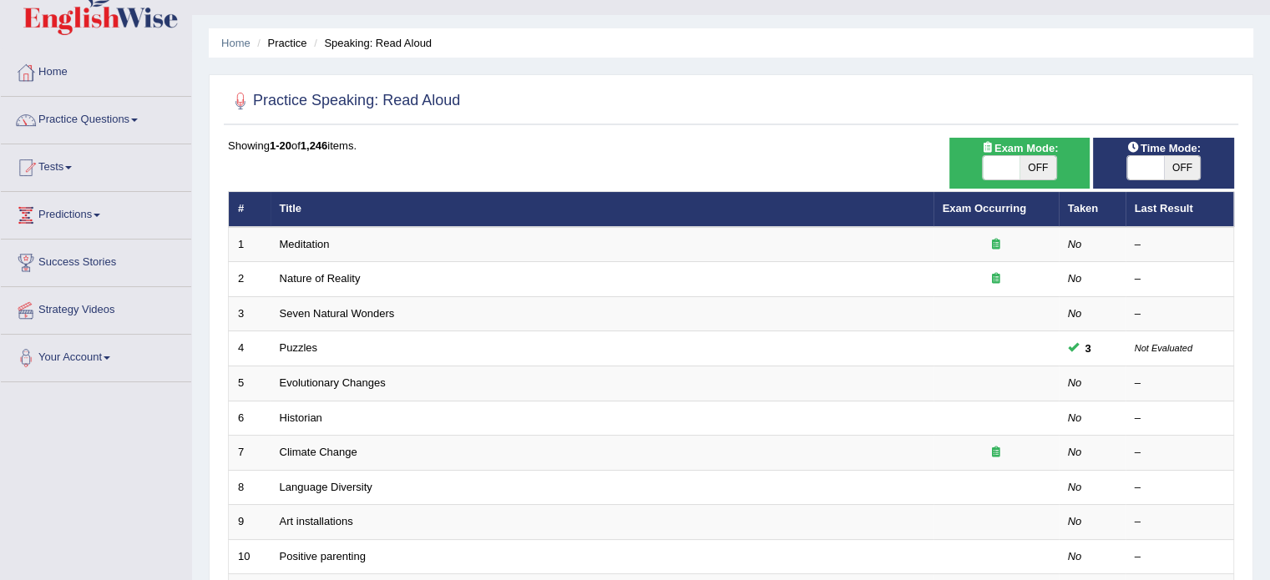
scroll to position [67, 0]
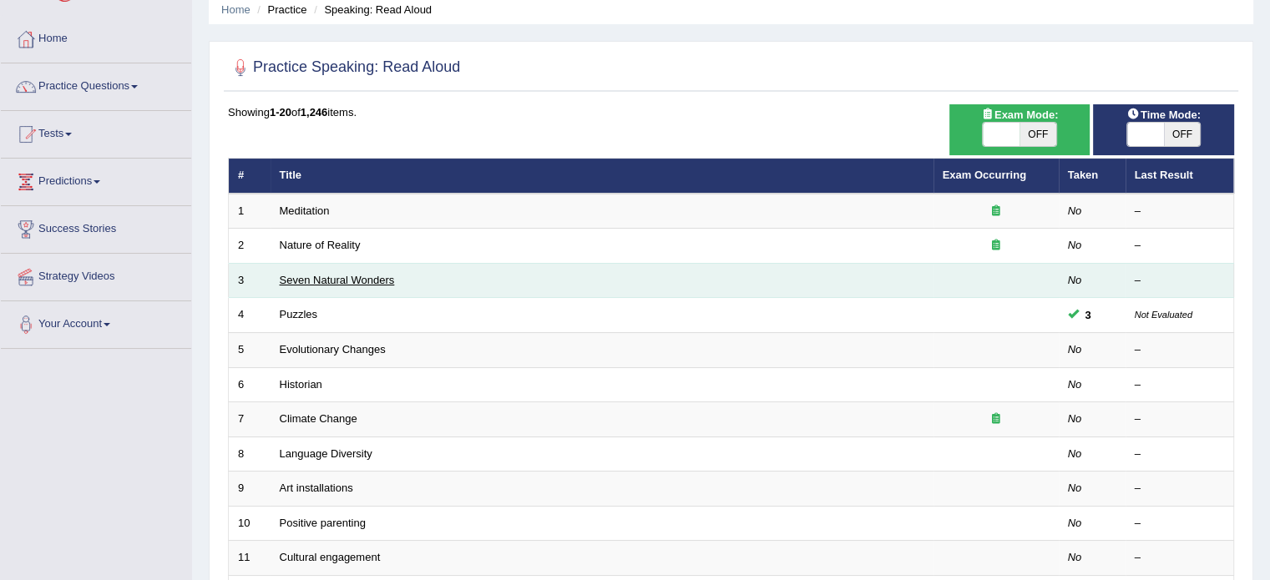
click at [343, 276] on link "Seven Natural Wonders" at bounding box center [337, 280] width 115 height 13
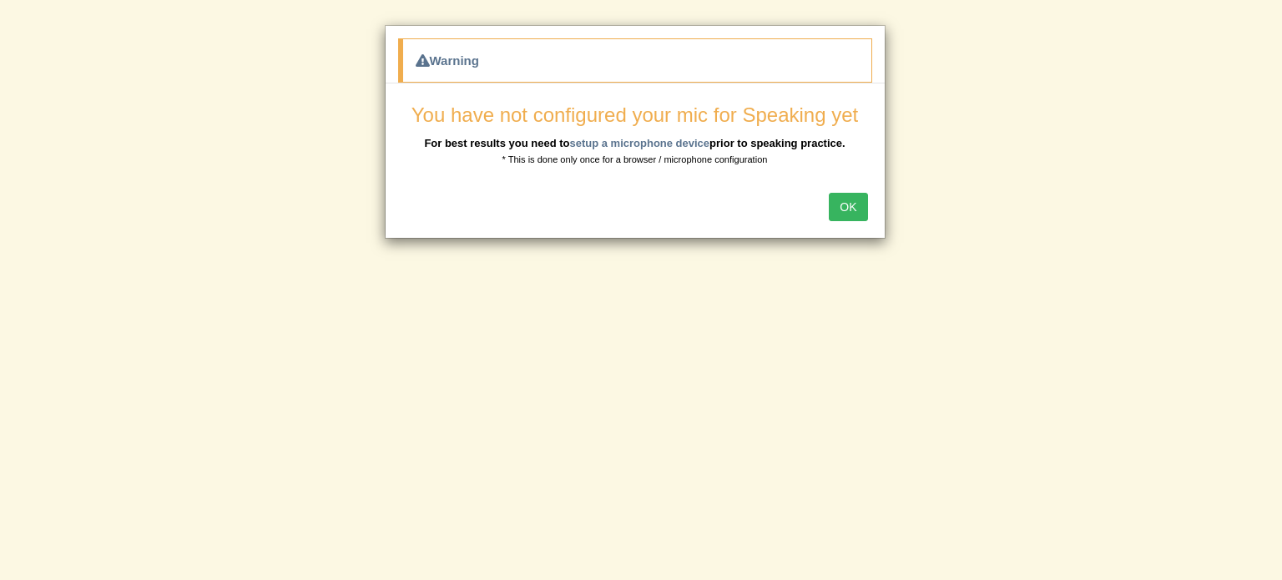
click at [860, 209] on button "OK" at bounding box center [848, 207] width 38 height 28
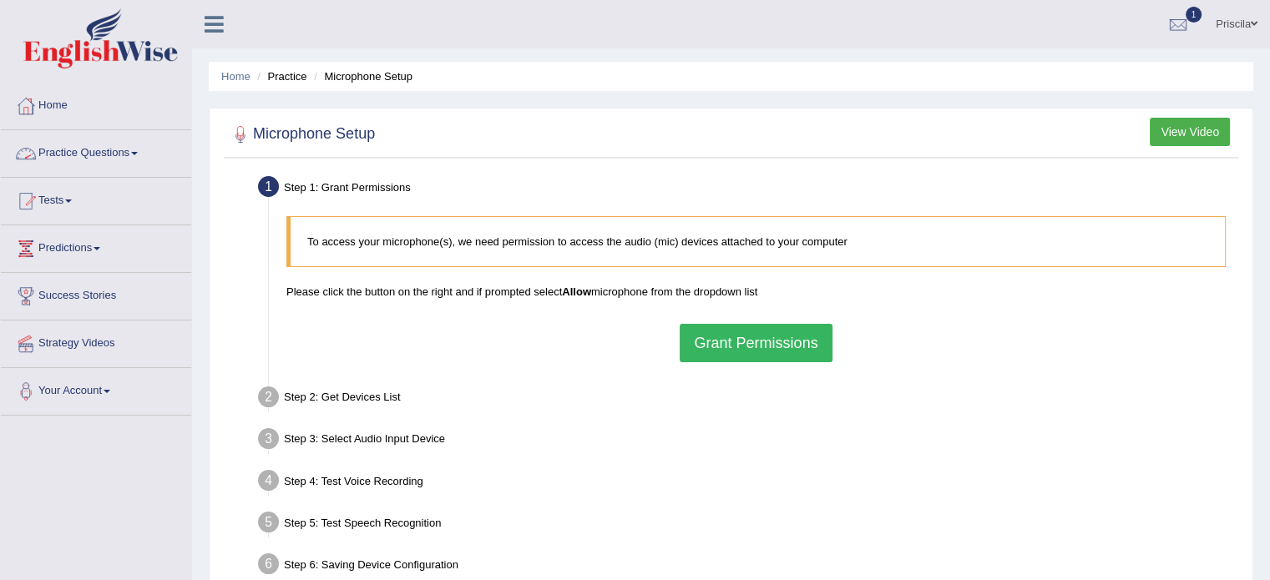
click at [60, 106] on link "Home" at bounding box center [96, 104] width 190 height 42
